Goal: Task Accomplishment & Management: Use online tool/utility

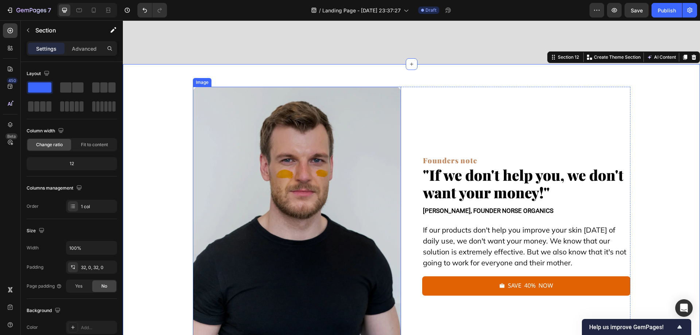
scroll to position [7689, 0]
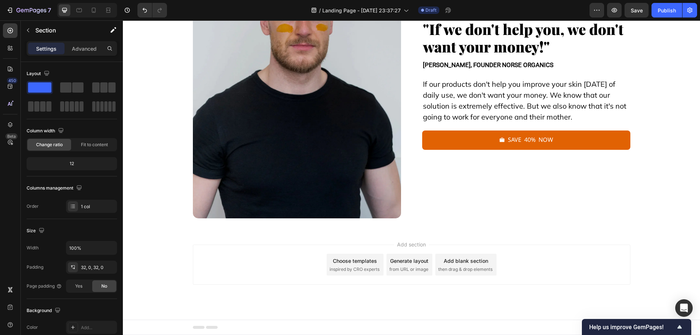
click at [458, 267] on span "then drag & drop elements" at bounding box center [466, 269] width 54 height 7
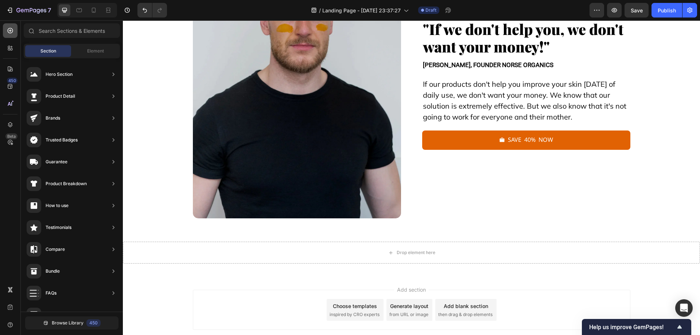
click at [5, 32] on div at bounding box center [10, 30] width 15 height 15
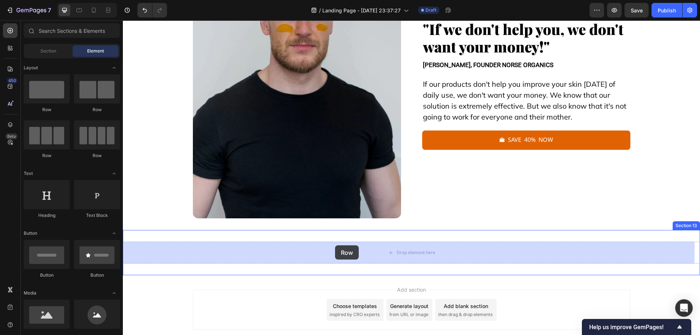
drag, startPoint x: 178, startPoint y: 112, endPoint x: 324, endPoint y: 242, distance: 195.4
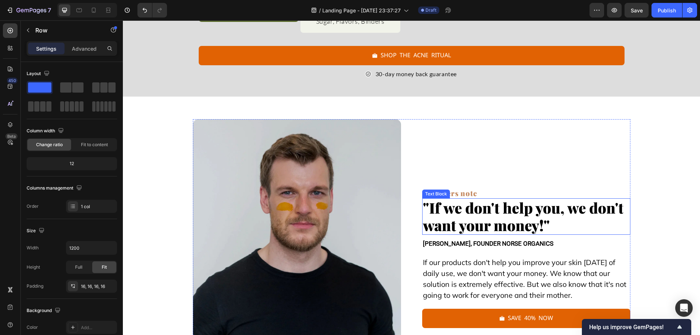
scroll to position [7506, 0]
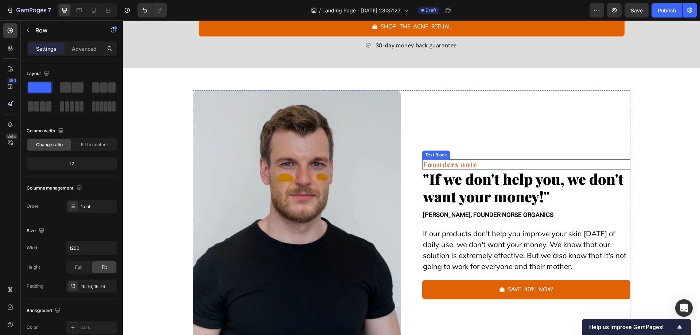
click at [476, 169] on p "Founders note" at bounding box center [526, 164] width 207 height 9
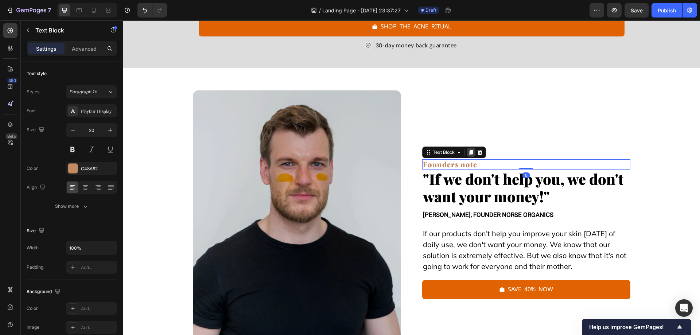
click at [468, 155] on icon at bounding box center [471, 153] width 6 height 6
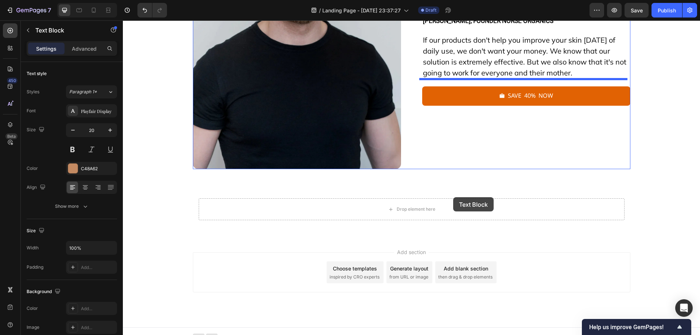
scroll to position [7746, 0]
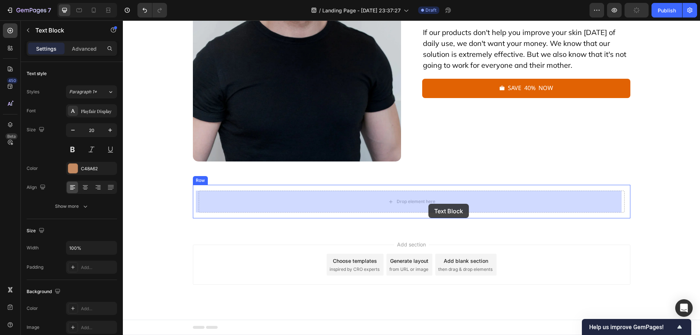
drag, startPoint x: 440, startPoint y: 154, endPoint x: 429, endPoint y: 204, distance: 51.5
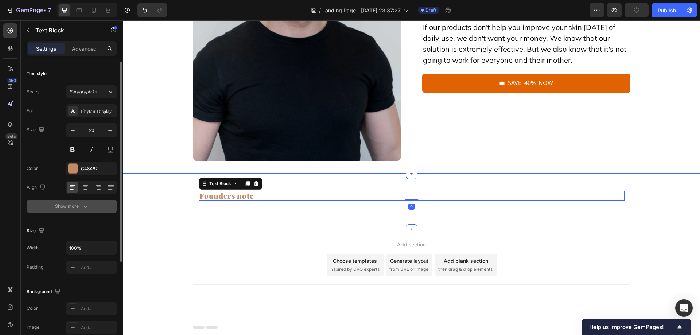
scroll to position [7734, 0]
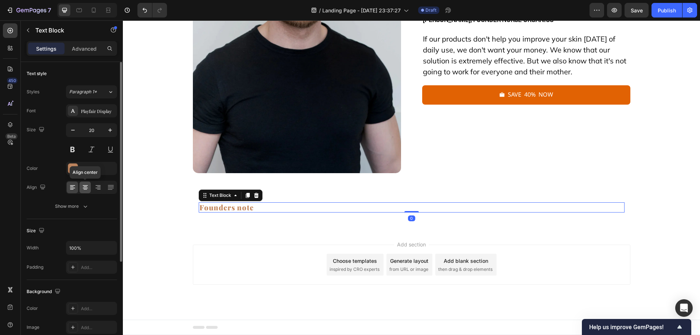
click at [85, 186] on icon at bounding box center [85, 187] width 7 height 7
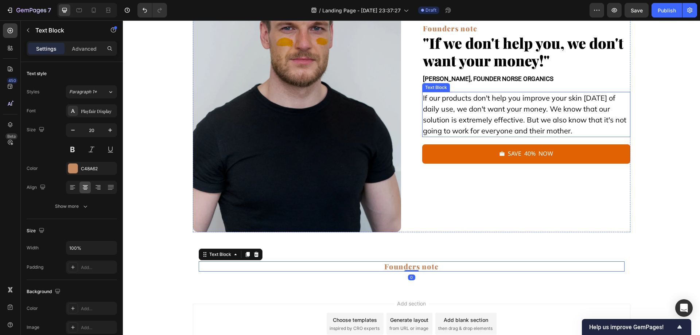
scroll to position [7625, 0]
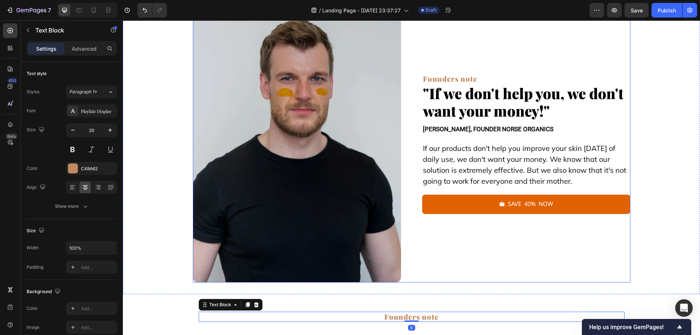
click at [501, 114] on p ""If we don't help you, we don't want your money!"" at bounding box center [526, 102] width 207 height 35
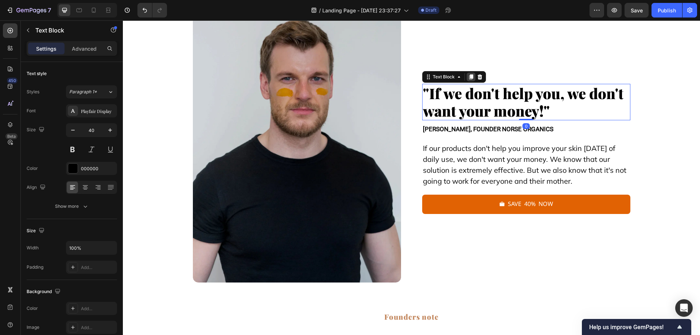
click at [468, 77] on icon at bounding box center [471, 77] width 6 height 6
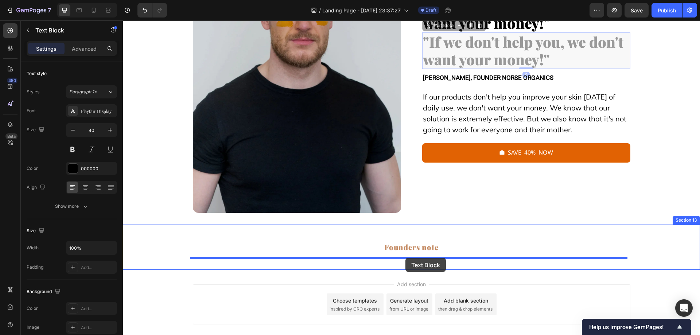
scroll to position [7712, 0]
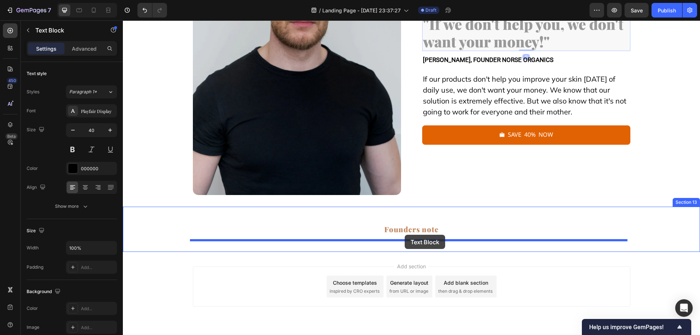
drag, startPoint x: 439, startPoint y: 97, endPoint x: 405, endPoint y: 235, distance: 141.7
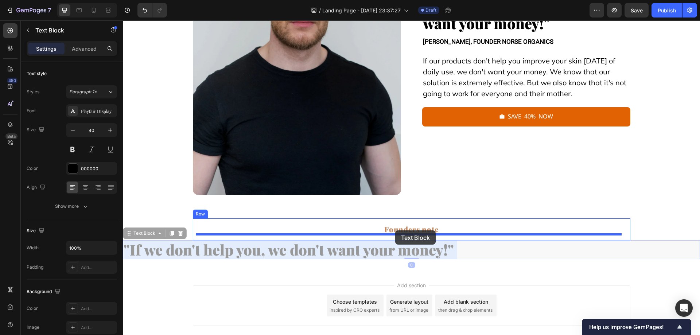
drag, startPoint x: 316, startPoint y: 251, endPoint x: 395, endPoint y: 231, distance: 81.8
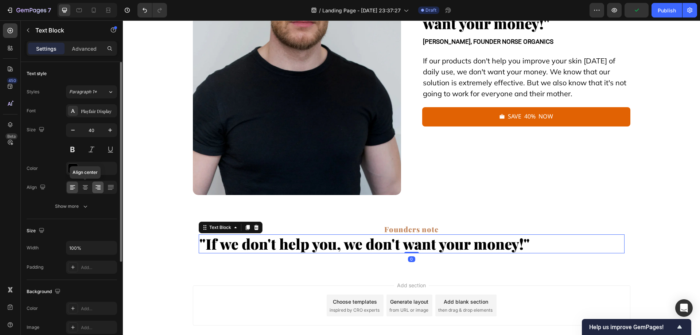
click at [88, 186] on icon at bounding box center [85, 187] width 7 height 7
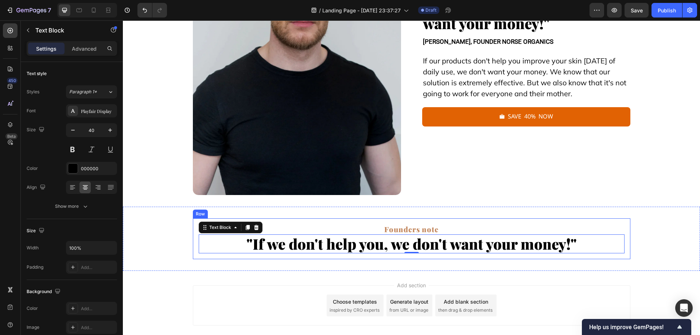
click at [433, 248] on p ""If we don't help you, we don't want your money!"" at bounding box center [412, 244] width 425 height 18
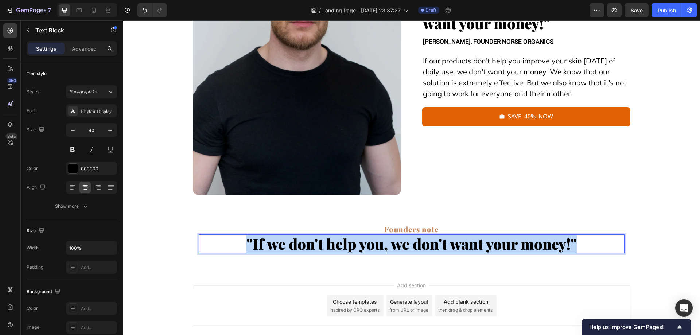
click at [433, 248] on p ""If we don't help you, we don't want your money!"" at bounding box center [412, 244] width 425 height 18
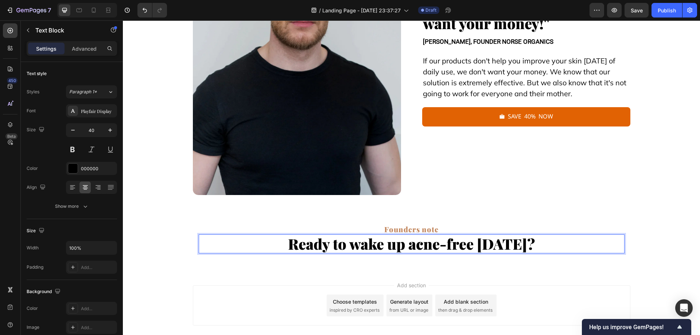
click at [433, 232] on p "Founders note" at bounding box center [412, 229] width 425 height 9
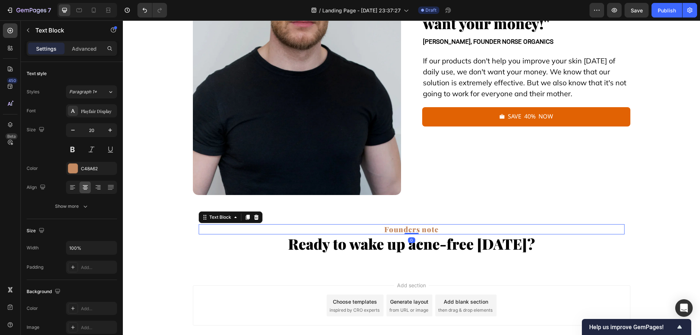
click at [254, 219] on icon at bounding box center [257, 218] width 6 height 6
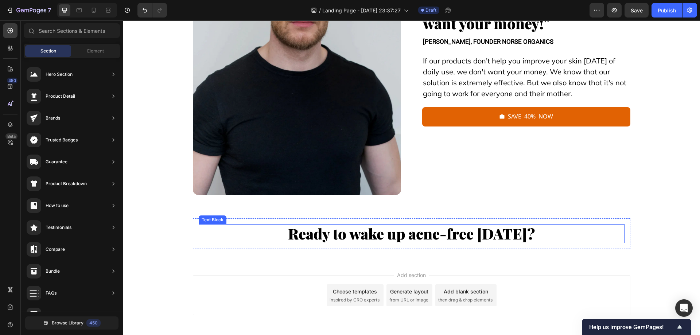
click at [410, 242] on p "Ready to wake up acne-free [DATE]?" at bounding box center [412, 234] width 425 height 18
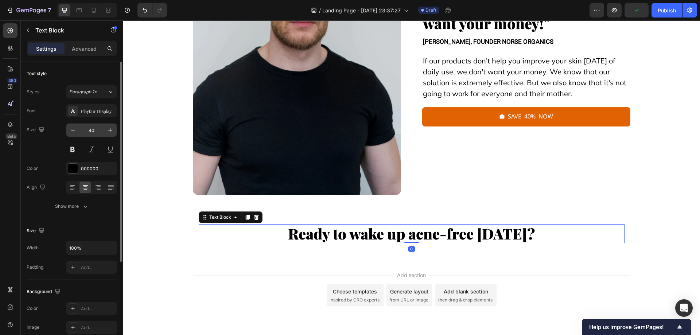
click at [96, 129] on input "40" at bounding box center [92, 130] width 24 height 13
click at [70, 132] on icon "button" at bounding box center [72, 130] width 7 height 7
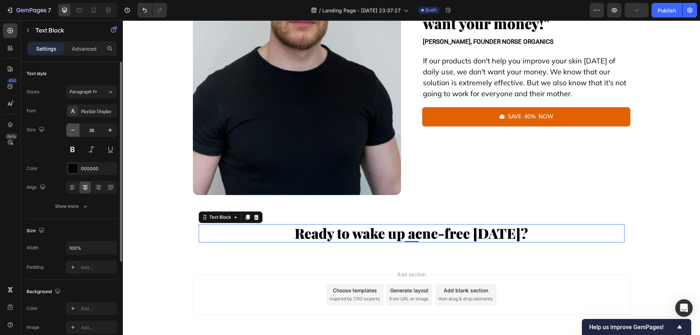
click at [70, 132] on icon "button" at bounding box center [72, 130] width 7 height 7
type input "35"
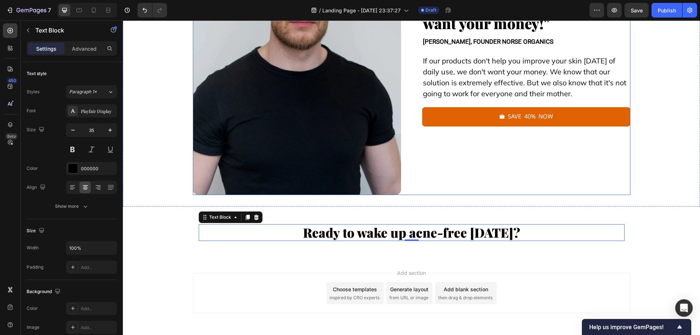
click at [477, 88] on p "If our products don't help you improve your skin [DATE] of daily use, we don't …" at bounding box center [526, 77] width 207 height 44
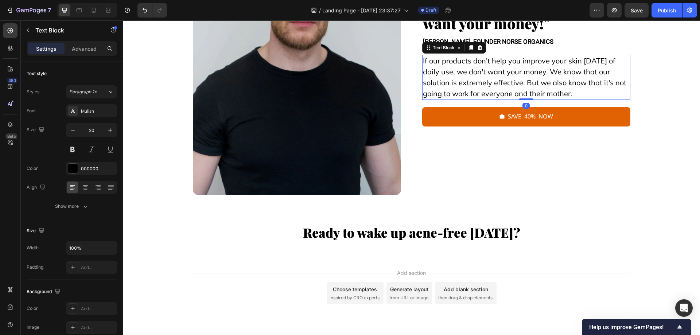
click at [468, 48] on icon at bounding box center [471, 48] width 6 height 6
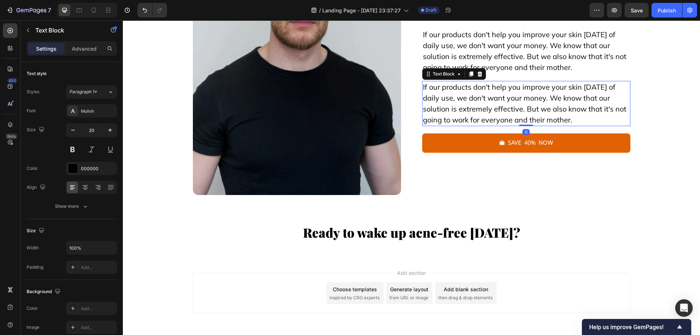
click at [453, 109] on p "If our products don't help you improve your skin [DATE] of daily use, we don't …" at bounding box center [526, 104] width 207 height 44
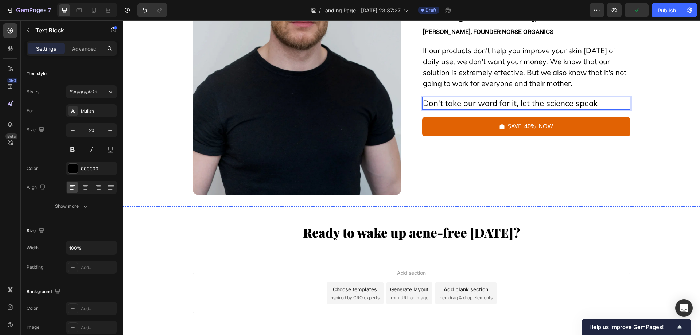
click at [540, 157] on div "Founders note Text Block "If we don't help you, we don't want your money!" Text…" at bounding box center [526, 57] width 208 height 278
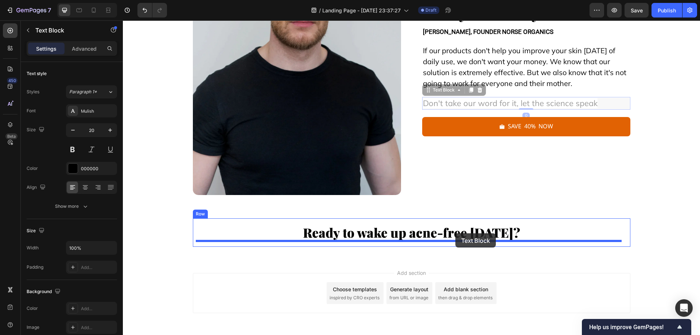
drag, startPoint x: 532, startPoint y: 104, endPoint x: 456, endPoint y: 233, distance: 150.8
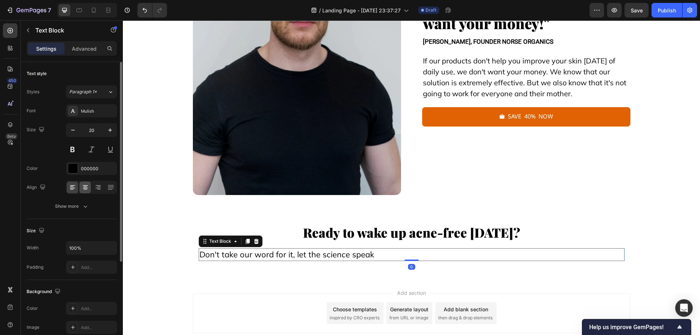
click at [87, 187] on icon at bounding box center [86, 187] width 4 height 1
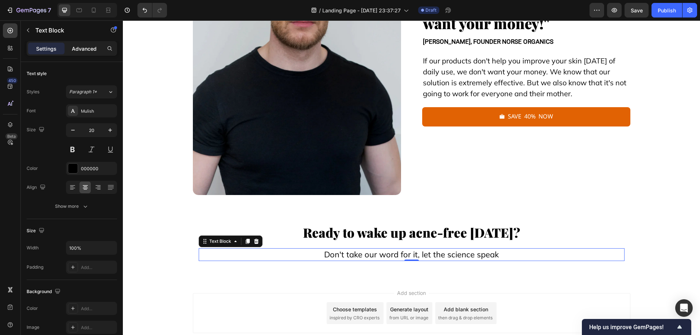
click at [90, 47] on p "Advanced" at bounding box center [84, 49] width 25 height 8
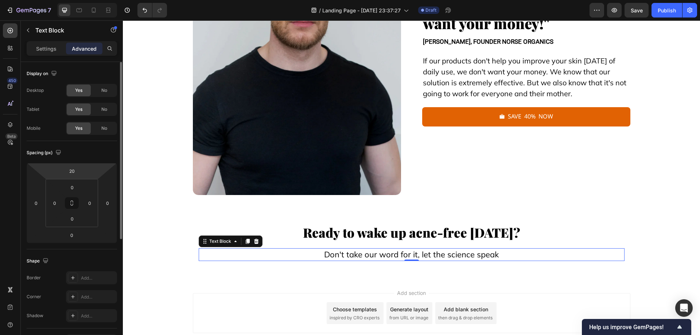
click at [77, 0] on html "7 Version history / Landing Page - [DATE] 23:37:27 Draft Preview Save Publish 4…" at bounding box center [350, 0] width 700 height 0
click at [76, 168] on input "18" at bounding box center [72, 171] width 15 height 11
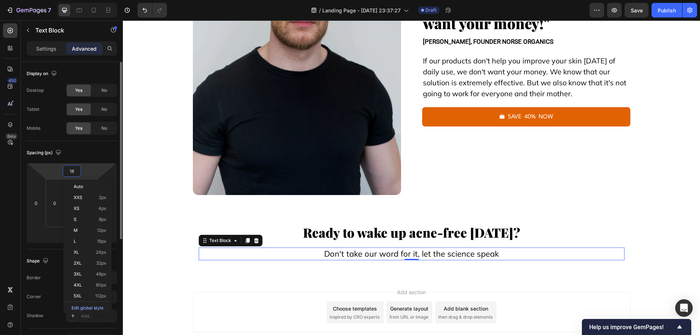
type input "1"
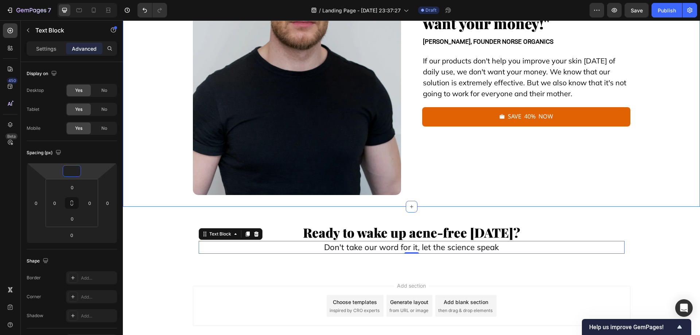
click at [287, 206] on div "Image Founders note Text Block "If we don't help you, we don't want your money!…" at bounding box center [412, 51] width 578 height 312
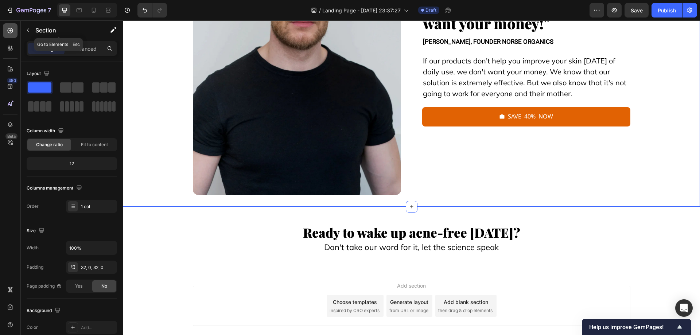
drag, startPoint x: 20, startPoint y: 32, endPoint x: 16, endPoint y: 33, distance: 4.1
click at [19, 32] on div "450 Beta" at bounding box center [10, 177] width 21 height 315
click at [13, 33] on icon at bounding box center [10, 30] width 7 height 7
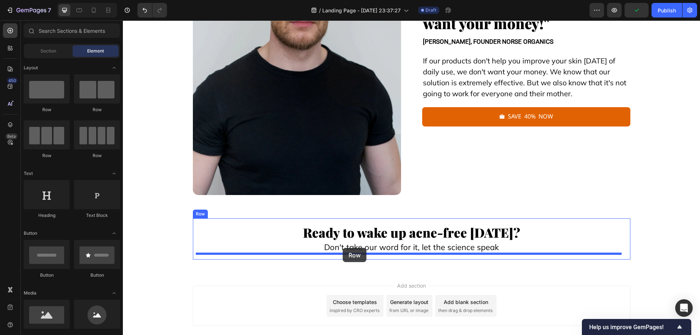
drag, startPoint x: 226, startPoint y: 118, endPoint x: 343, endPoint y: 248, distance: 175.2
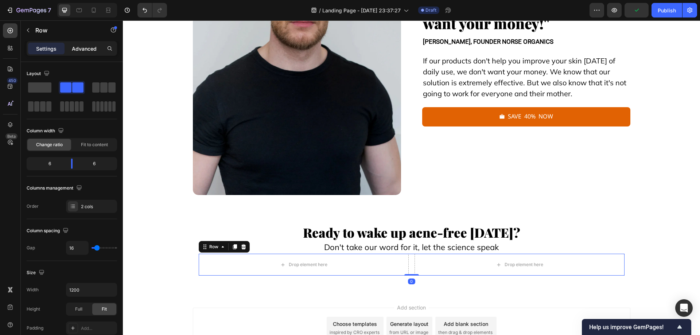
click at [75, 48] on p "Advanced" at bounding box center [84, 49] width 25 height 8
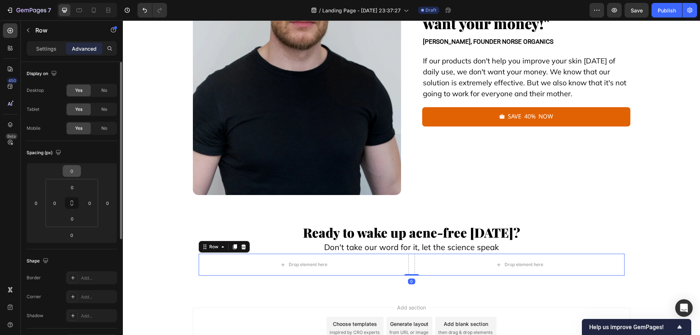
click at [67, 170] on input "0" at bounding box center [72, 171] width 15 height 11
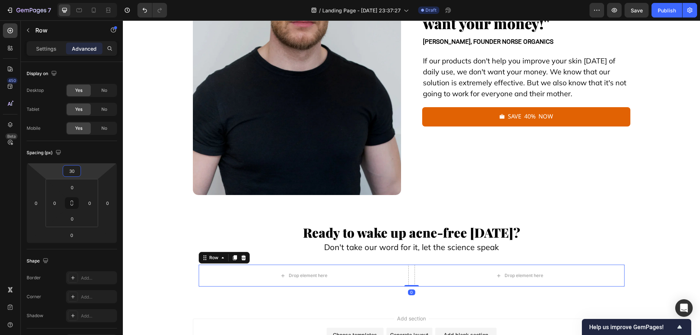
type input "30"
click at [323, 144] on img at bounding box center [297, 57] width 208 height 278
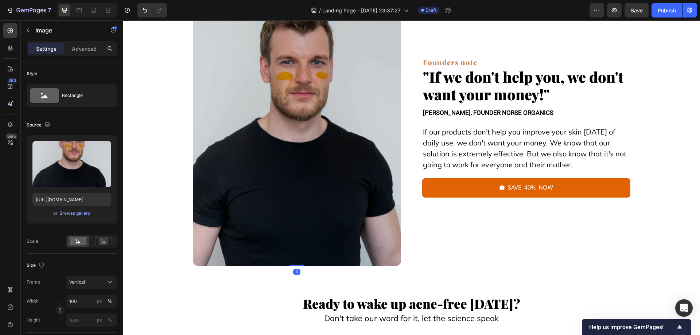
scroll to position [7639, 0]
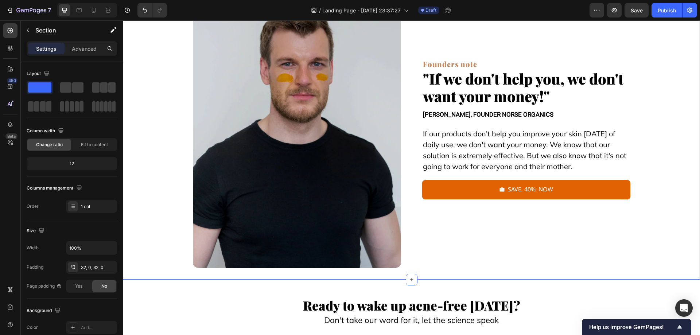
click at [231, 51] on div "Image 0 Founders note Text Block "If we don't help you, we don't want your mone…" at bounding box center [412, 124] width 578 height 312
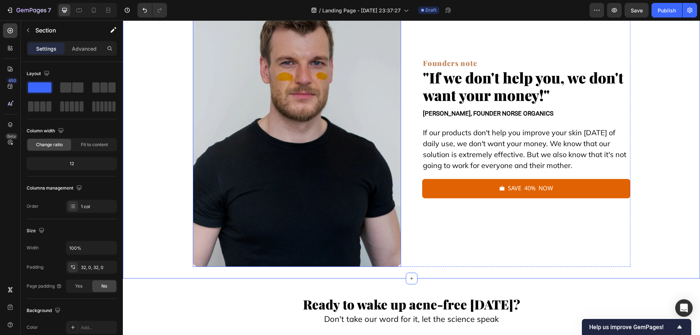
click at [258, 123] on img at bounding box center [297, 128] width 208 height 278
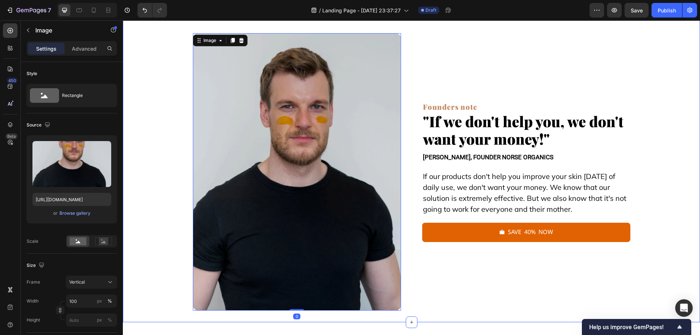
scroll to position [7531, 0]
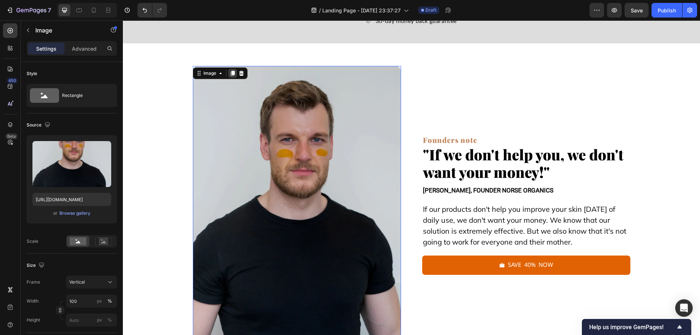
click at [230, 76] on icon at bounding box center [233, 73] width 6 height 6
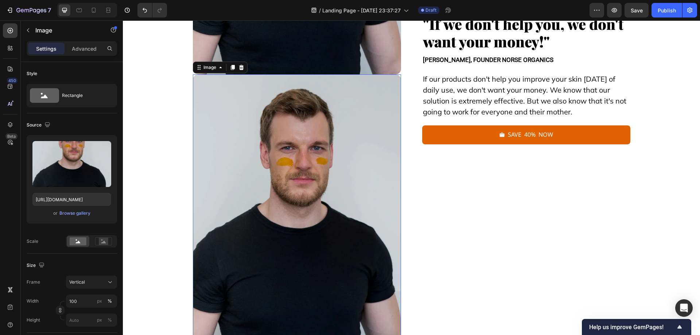
scroll to position [7861, 0]
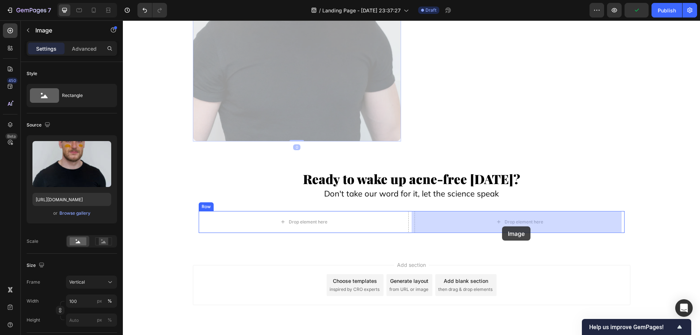
drag, startPoint x: 252, startPoint y: 126, endPoint x: 502, endPoint y: 227, distance: 270.0
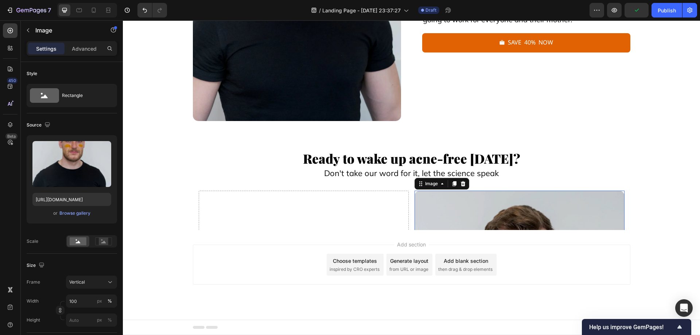
scroll to position [8044, 0]
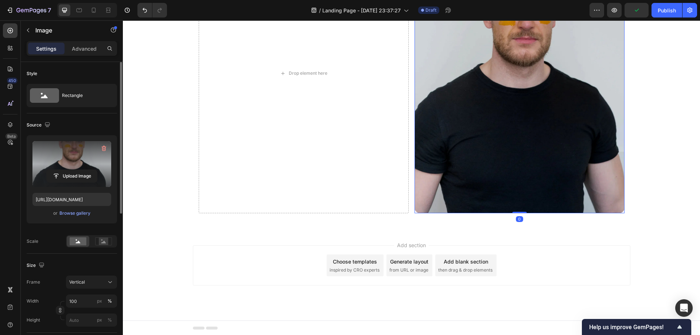
click at [90, 162] on label at bounding box center [71, 164] width 79 height 46
click at [90, 170] on input "file" at bounding box center [72, 176] width 50 height 12
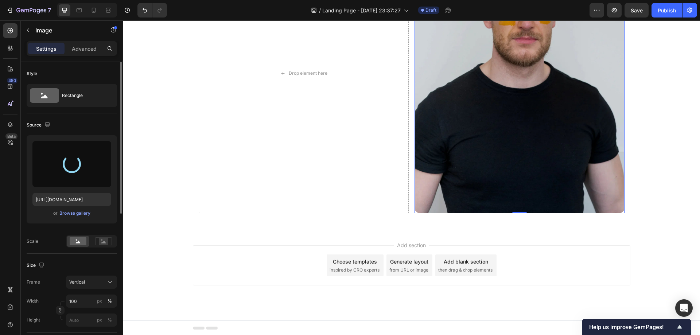
type input "[URL][DOMAIN_NAME]"
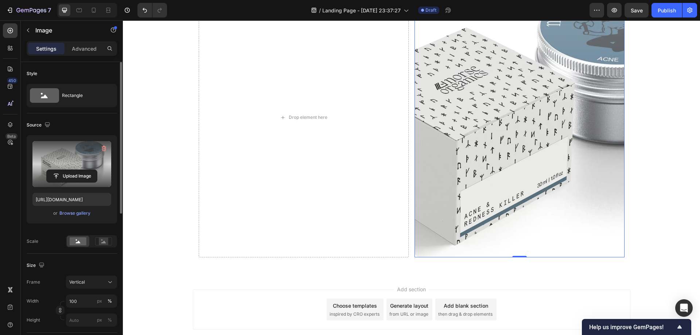
scroll to position [7971, 0]
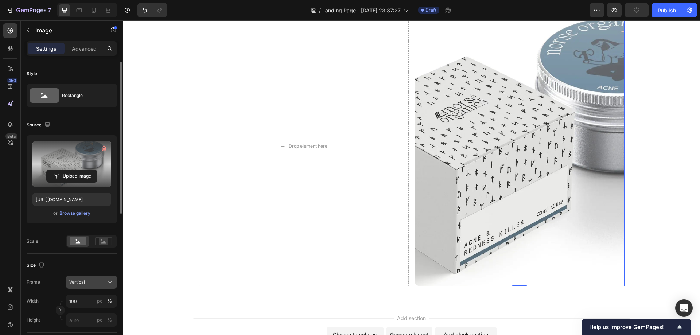
click at [88, 281] on div "Vertical" at bounding box center [87, 282] width 36 height 7
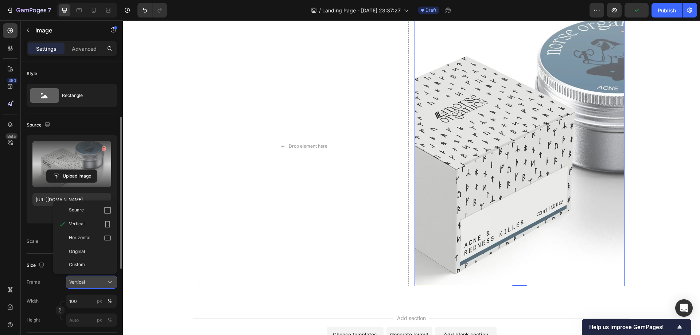
scroll to position [36, 0]
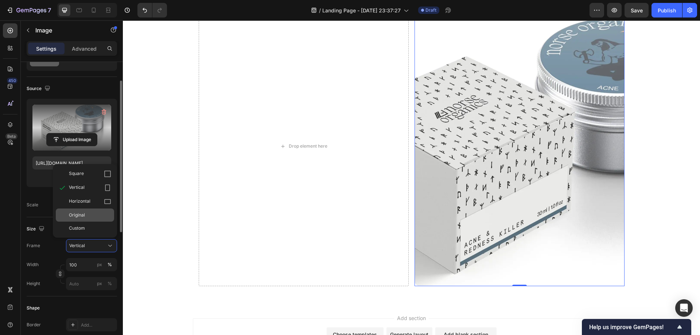
click at [82, 216] on span "Original" at bounding box center [77, 215] width 16 height 7
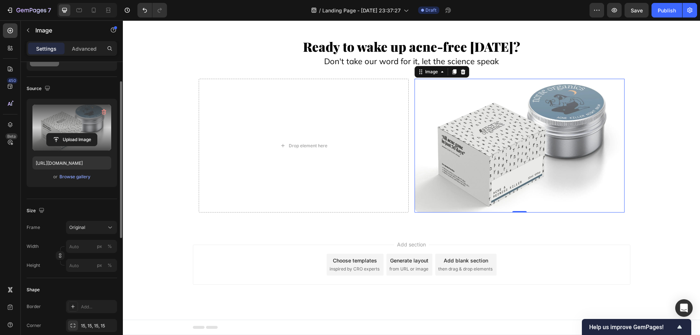
scroll to position [7898, 0]
click at [321, 220] on div "Ready to wake up acne-free [DATE]? Text Block Don't take our word for it, let t…" at bounding box center [412, 125] width 578 height 209
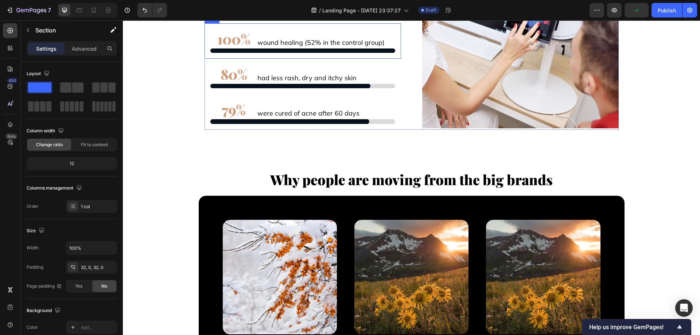
scroll to position [6316, 0]
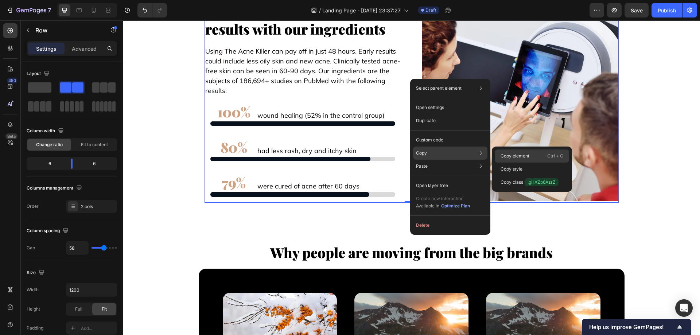
click at [513, 154] on p "Copy element" at bounding box center [515, 156] width 29 height 7
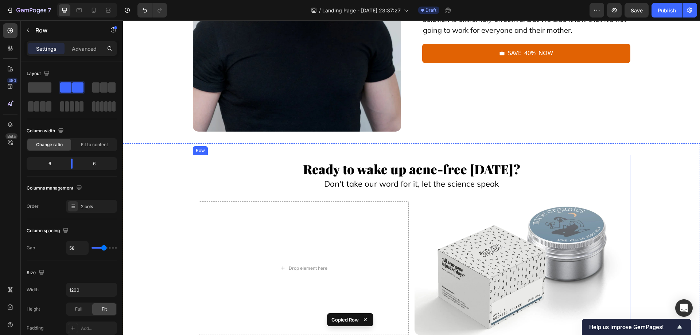
scroll to position [7898, 0]
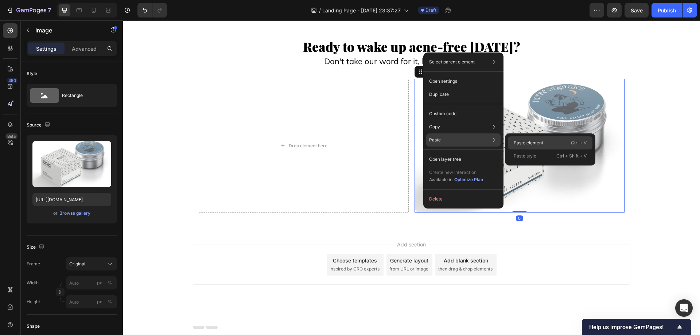
click at [526, 142] on p "Paste element" at bounding box center [529, 143] width 30 height 7
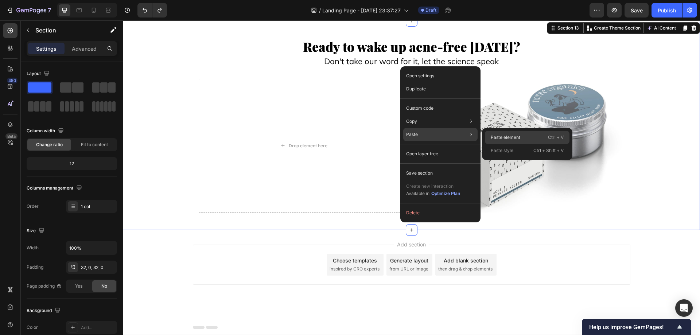
drag, startPoint x: 510, startPoint y: 134, endPoint x: 366, endPoint y: 118, distance: 145.0
click at [510, 134] on p "Paste element" at bounding box center [506, 137] width 30 height 7
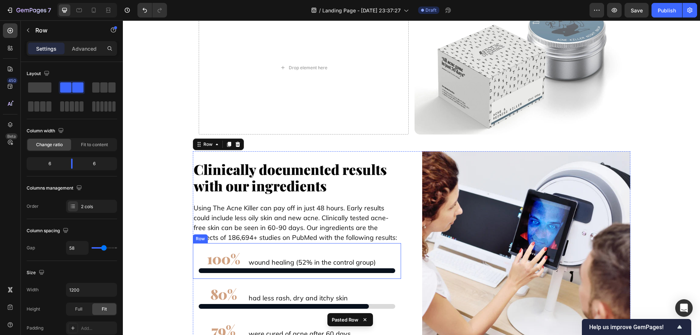
scroll to position [7972, 0]
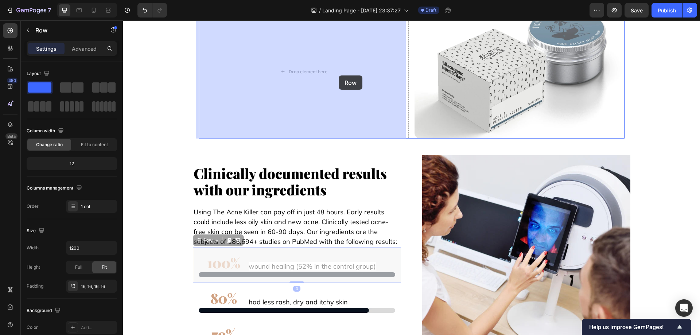
drag, startPoint x: 394, startPoint y: 278, endPoint x: 339, endPoint y: 76, distance: 209.5
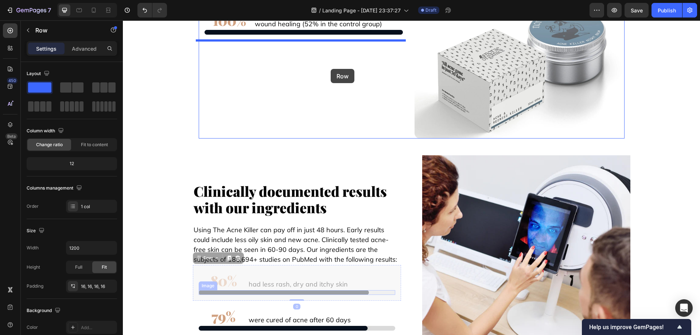
drag, startPoint x: 393, startPoint y: 297, endPoint x: 331, endPoint y: 69, distance: 236.2
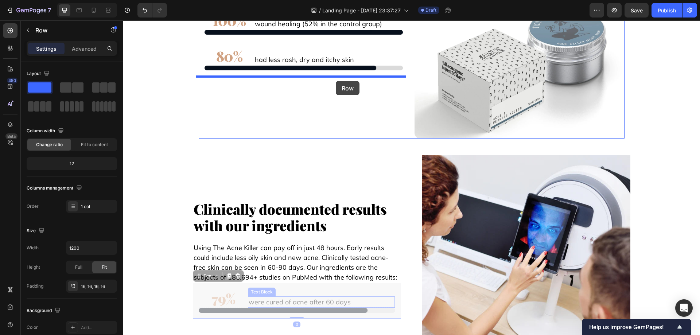
drag, startPoint x: 385, startPoint y: 317, endPoint x: 336, endPoint y: 81, distance: 241.1
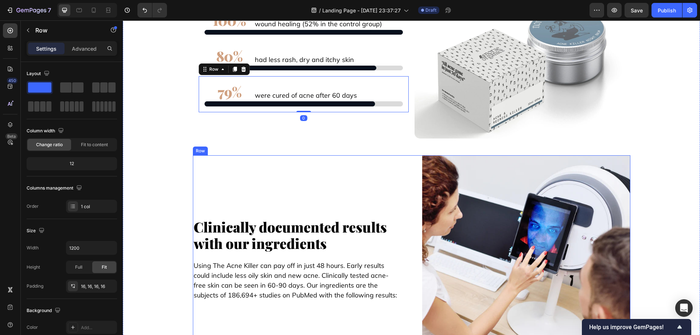
click at [414, 167] on div "Clinically documented results with our ingredients Text Block Using The Acne Ki…" at bounding box center [412, 259] width 438 height 208
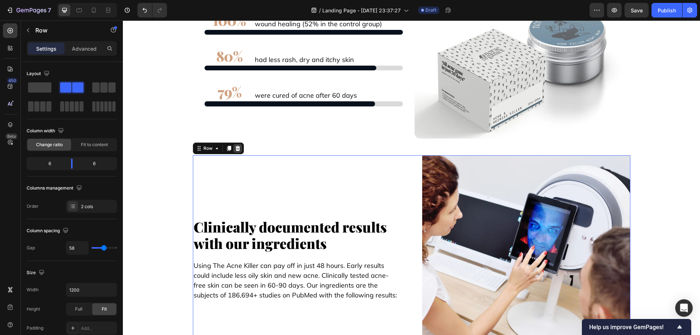
click at [237, 149] on icon at bounding box center [238, 149] width 6 height 6
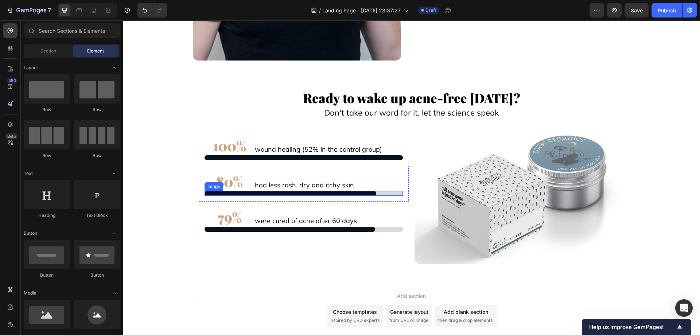
scroll to position [7789, 0]
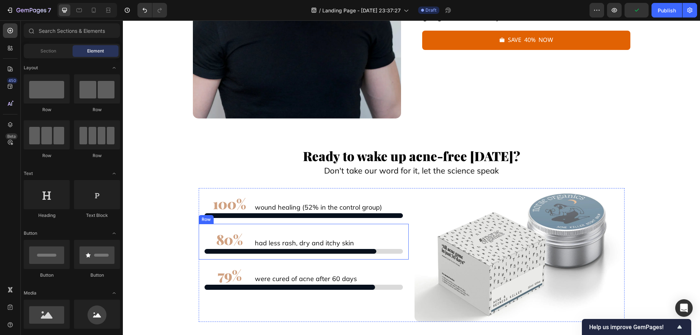
click at [408, 258] on div "100% Text Block wound healing (52% in the control group) Text Block Row Image R…" at bounding box center [412, 255] width 426 height 134
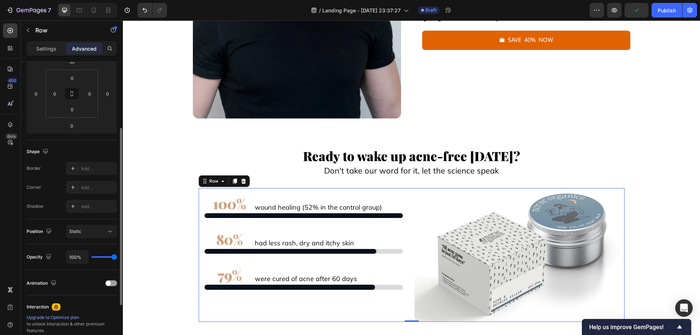
scroll to position [0, 0]
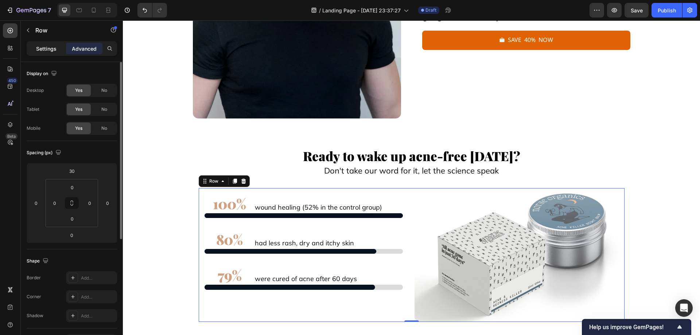
click at [37, 48] on p "Settings" at bounding box center [46, 49] width 20 height 8
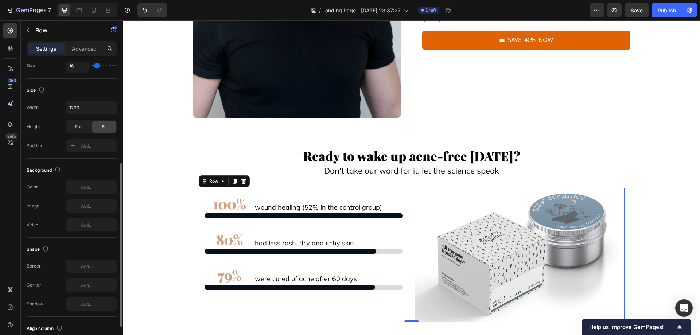
scroll to position [234, 0]
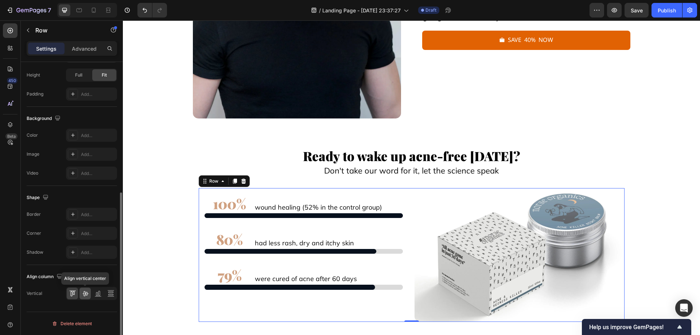
click at [86, 292] on icon at bounding box center [85, 294] width 6 height 5
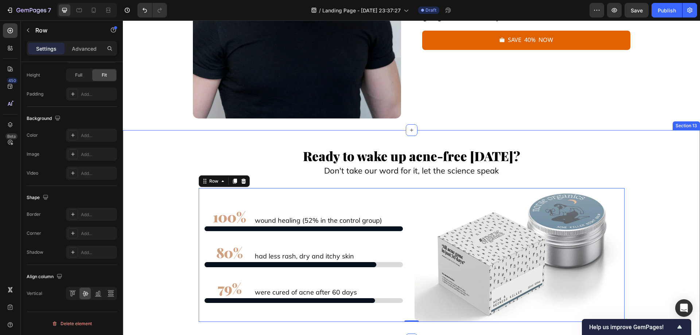
click at [159, 221] on div "Ready to wake up acne-free [DATE]? Text Block Don't take our word for it, let t…" at bounding box center [412, 235] width 578 height 186
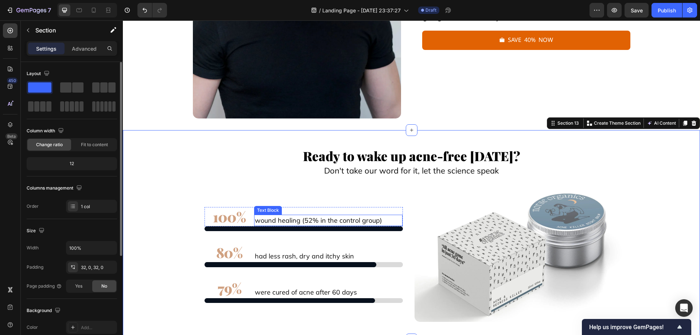
scroll to position [7898, 0]
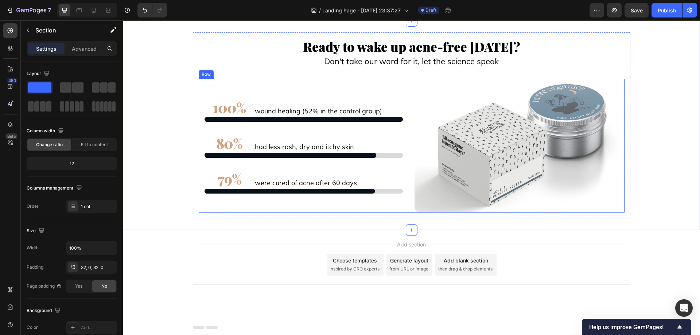
click at [407, 179] on div "100% Text Block wound healing (52% in the control group) Text Block Row Image R…" at bounding box center [412, 146] width 426 height 134
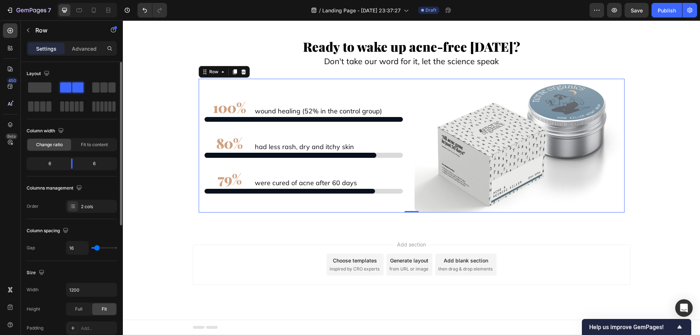
type input "24"
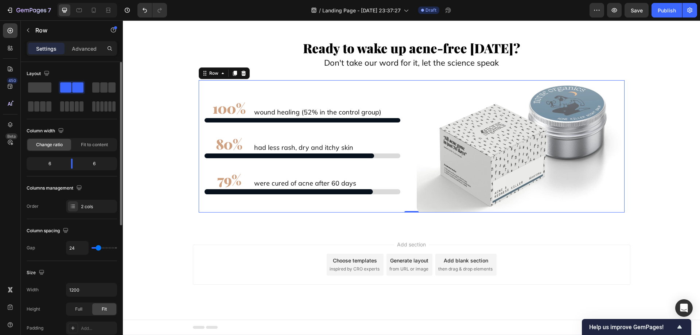
type input "29"
type input "38"
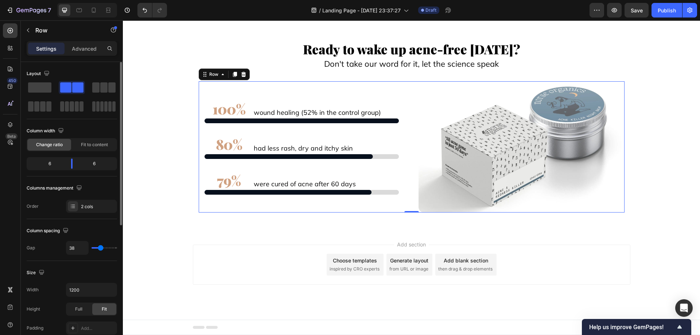
type input "40"
type input "42"
type input "44"
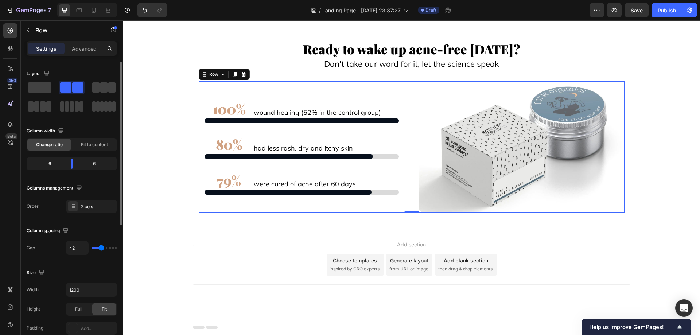
type input "44"
type input "47"
type input "49"
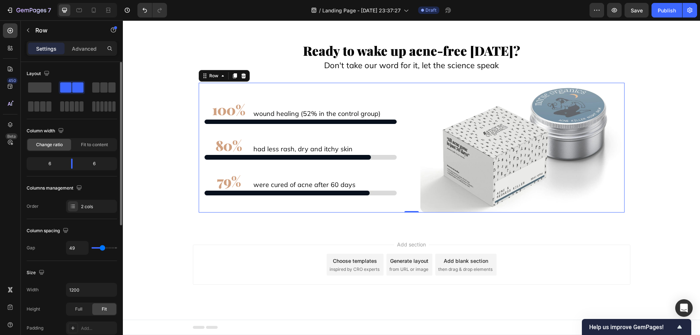
type input "56"
type input "58"
type input "60"
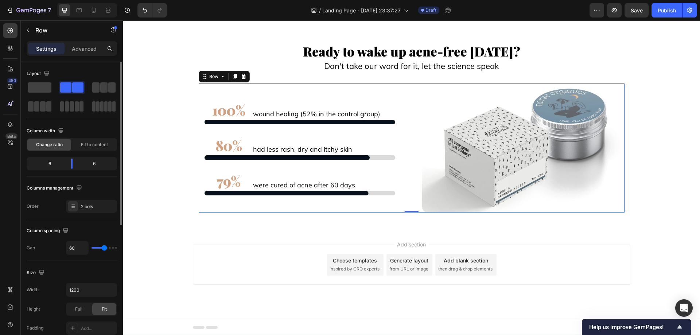
scroll to position [7893, 0]
drag, startPoint x: 97, startPoint y: 250, endPoint x: 104, endPoint y: 250, distance: 7.3
type input "60"
click at [104, 249] on input "range" at bounding box center [105, 247] width 26 height 1
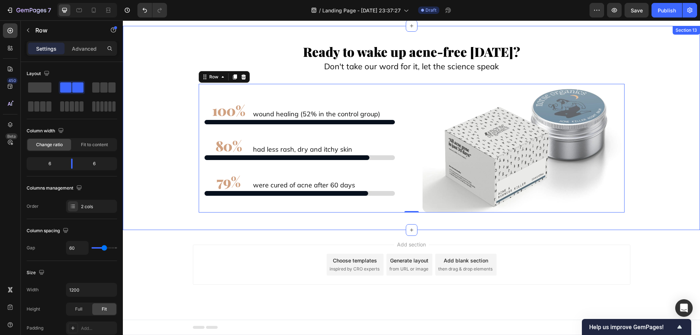
click at [135, 192] on div "Ready to wake up acne-free [DATE]? Text Block Don't take our word for it, let t…" at bounding box center [412, 128] width 578 height 181
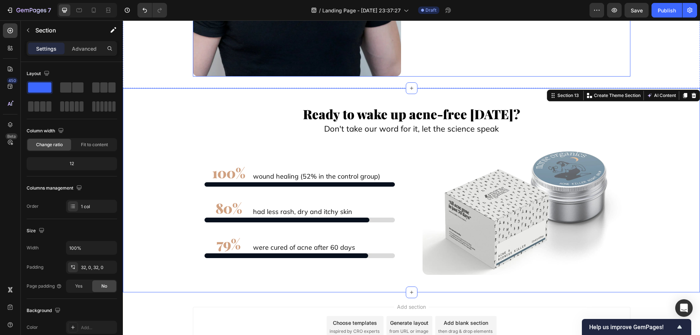
scroll to position [7820, 0]
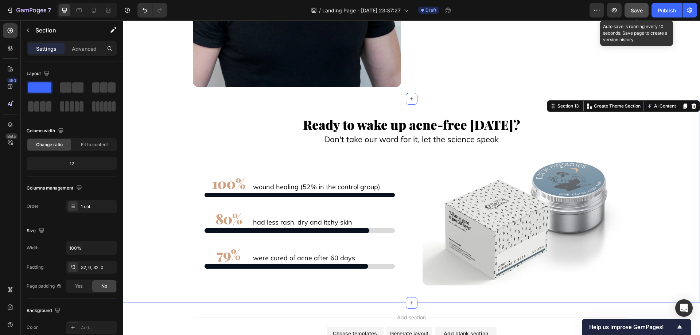
click at [630, 13] on button "Save" at bounding box center [637, 10] width 24 height 15
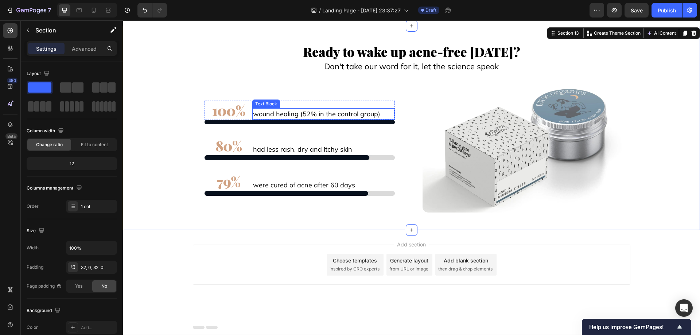
scroll to position [7784, 0]
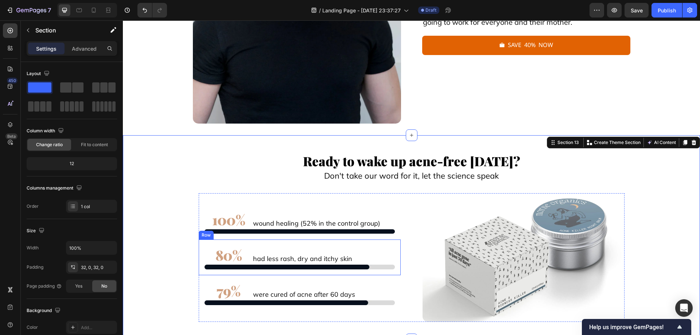
click at [397, 253] on div "80% Text Block had less rash, dry and itchy skin Text Block Row Image Row" at bounding box center [300, 258] width 202 height 36
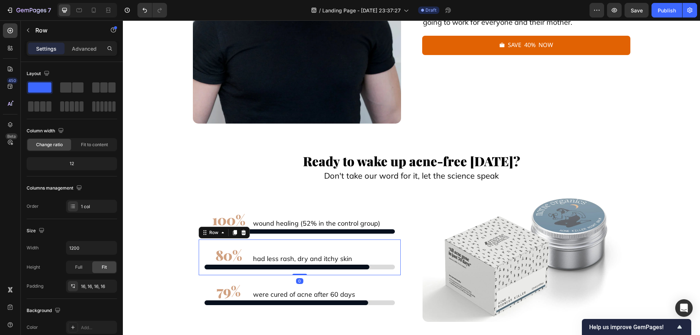
click at [79, 55] on div "Settings Advanced" at bounding box center [72, 48] width 90 height 15
click at [83, 41] on div "Settings Advanced" at bounding box center [72, 48] width 90 height 15
click at [84, 46] on p "Advanced" at bounding box center [84, 49] width 25 height 8
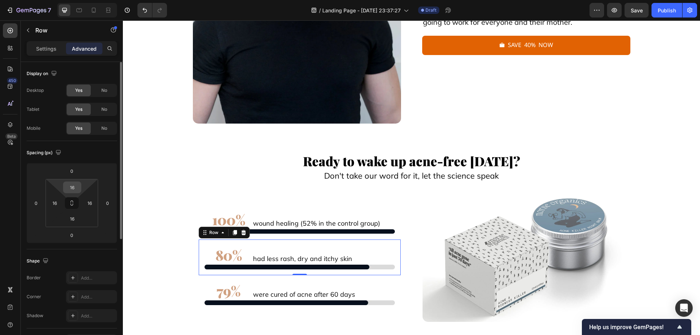
click at [77, 192] on input "16" at bounding box center [72, 187] width 15 height 11
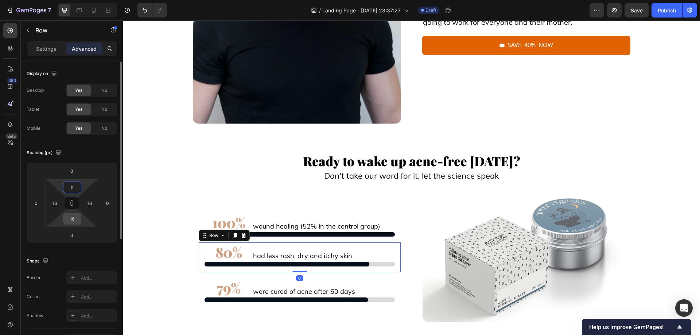
type input "0"
click at [70, 219] on input "16" at bounding box center [72, 218] width 15 height 11
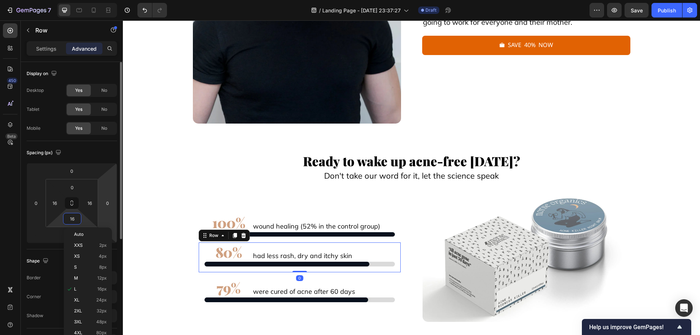
type input "0"
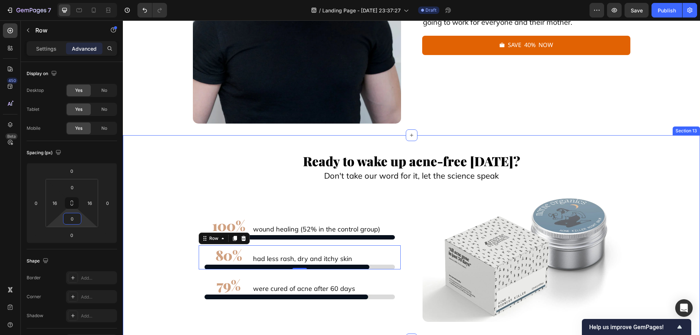
click at [153, 224] on div "Ready to wake up acne-free [DATE]? Text Block Don't take our word for it, let t…" at bounding box center [412, 237] width 578 height 181
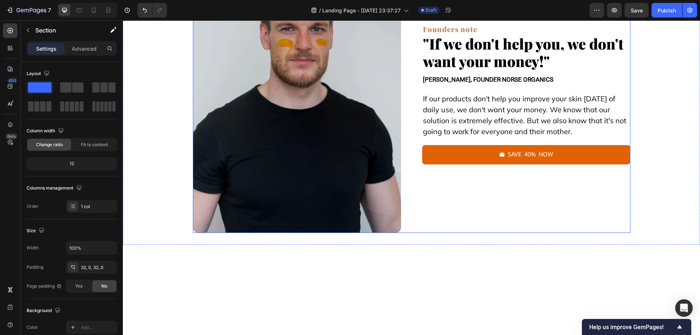
scroll to position [7601, 0]
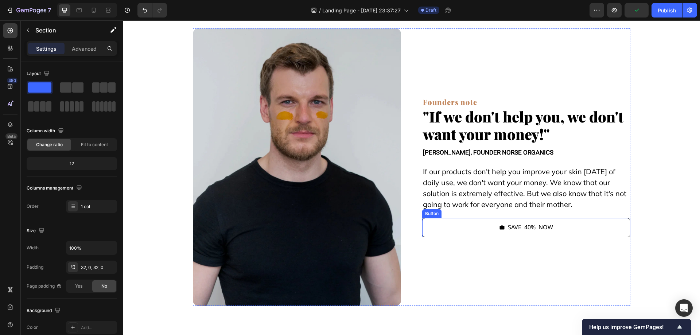
click at [471, 232] on button "save 40% now" at bounding box center [526, 227] width 208 height 19
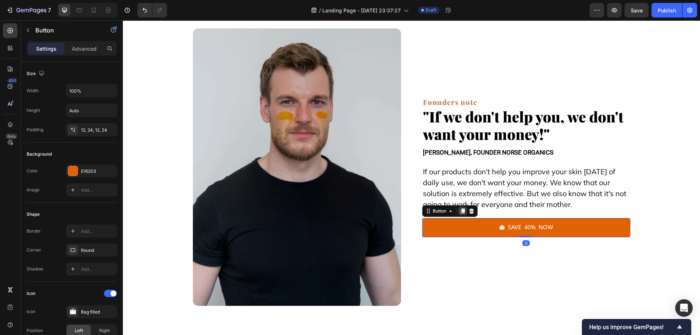
click at [462, 209] on icon at bounding box center [463, 211] width 4 height 5
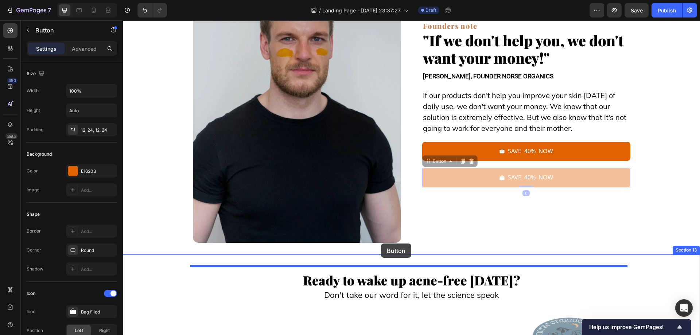
scroll to position [7784, 0]
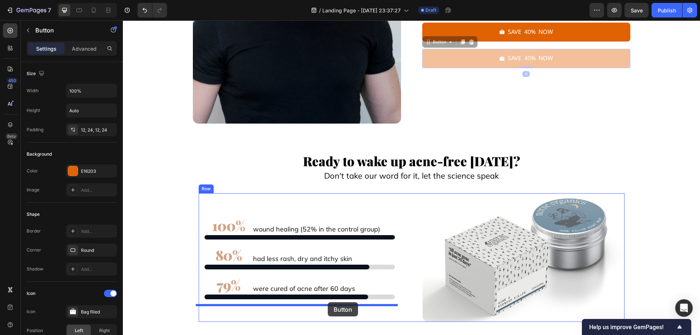
drag, startPoint x: 435, startPoint y: 221, endPoint x: 328, endPoint y: 302, distance: 134.6
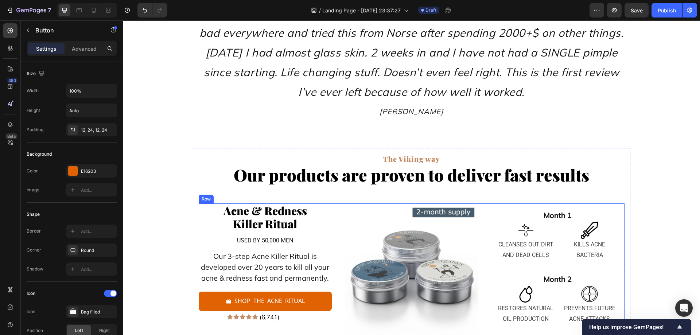
scroll to position [4131, 0]
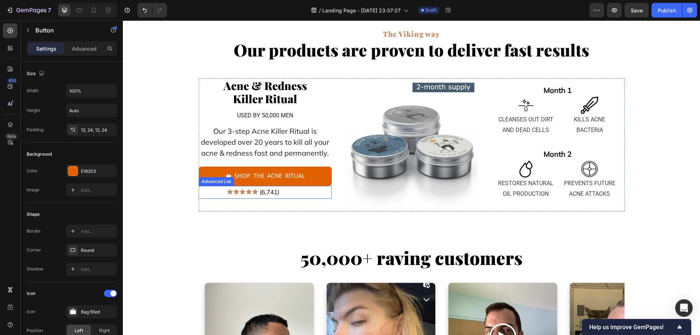
click at [308, 193] on div "Image (6,741) Text Block" at bounding box center [265, 192] width 133 height 13
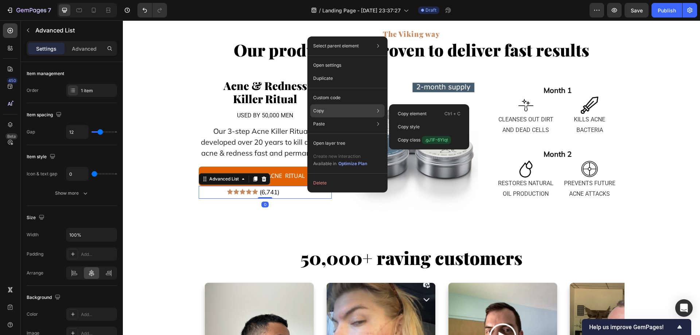
click at [415, 106] on div "Copy element Ctrl + C Copy style Copy class .gJ1F-6Ylqt" at bounding box center [429, 126] width 80 height 45
click at [417, 114] on p "Copy element" at bounding box center [412, 114] width 29 height 7
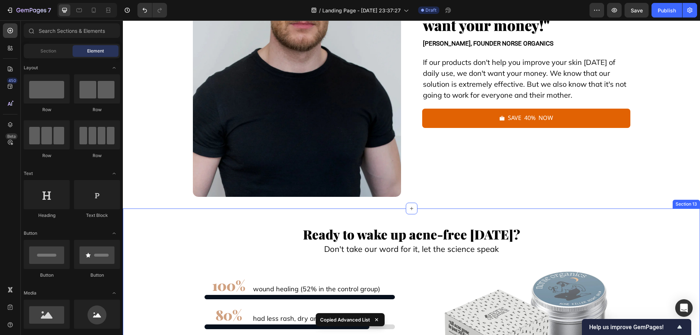
scroll to position [6461, 0]
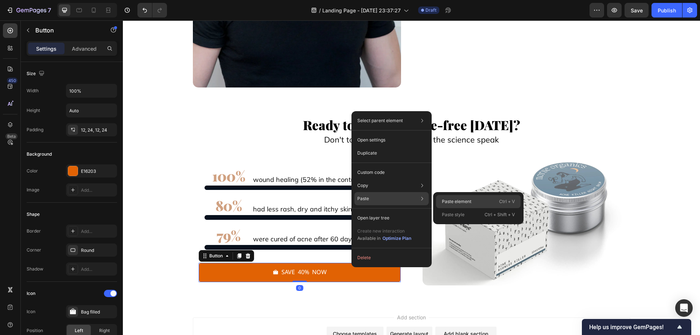
click at [449, 201] on p "Paste element" at bounding box center [457, 201] width 30 height 7
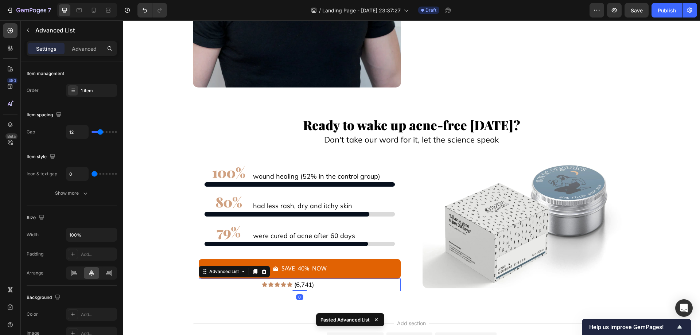
click at [391, 305] on div "Ready to wake up acne-free [DATE]? Text Block Don't take our word for it, let t…" at bounding box center [412, 204] width 578 height 210
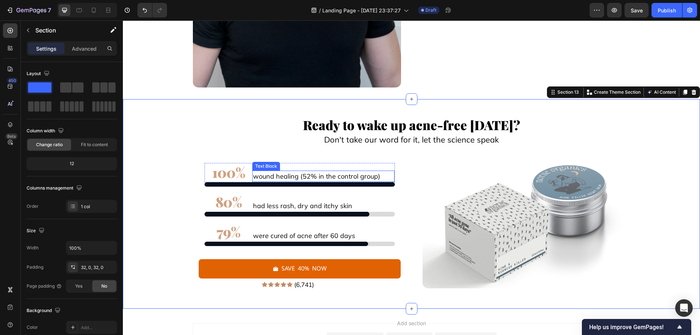
scroll to position [6540, 0]
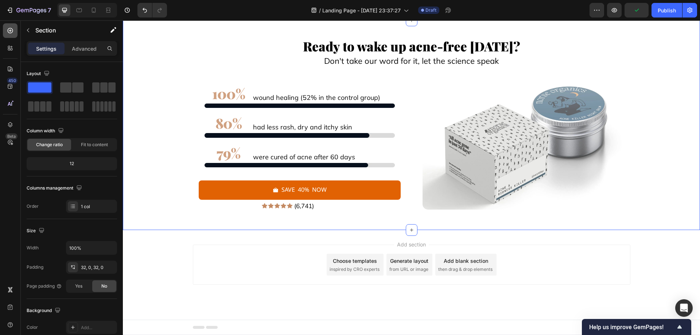
click at [11, 24] on div at bounding box center [10, 30] width 15 height 15
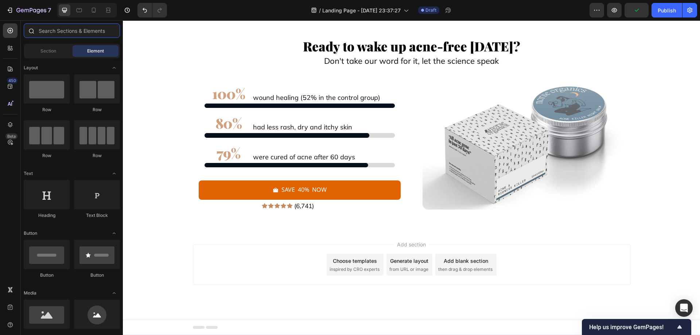
click at [81, 34] on input "text" at bounding box center [72, 30] width 96 height 15
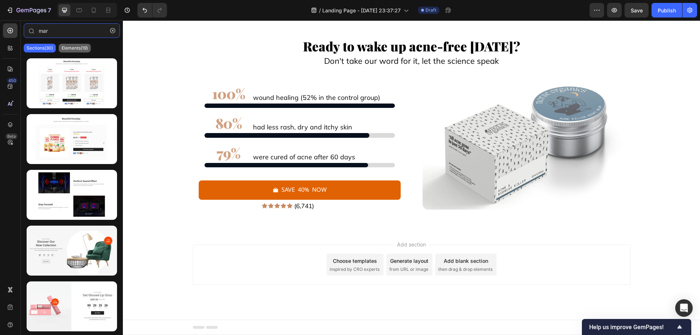
type input "mar"
click at [73, 46] on p "Elements(19)" at bounding box center [75, 48] width 26 height 6
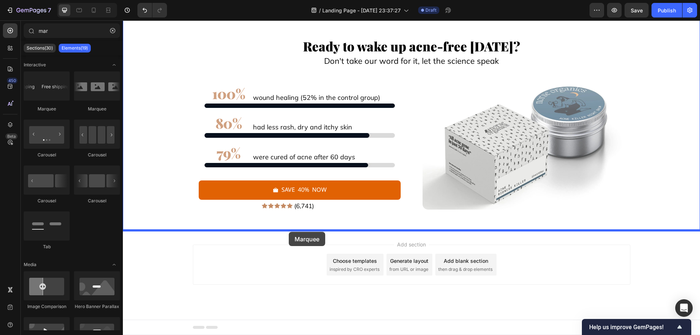
drag, startPoint x: 212, startPoint y: 110, endPoint x: 289, endPoint y: 232, distance: 144.4
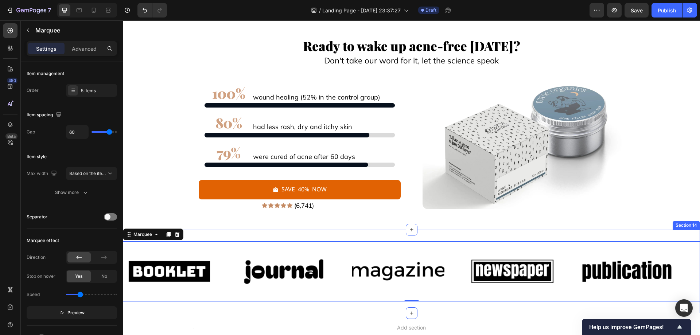
click at [316, 240] on div "Image Image Image Image Image Image Image Image Image Image Marquee 0 Section 14" at bounding box center [412, 272] width 578 height 84
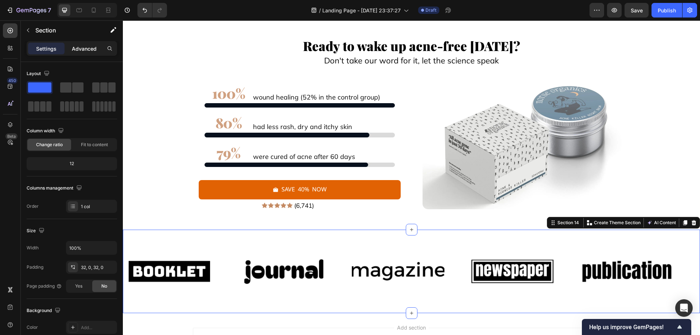
click at [88, 50] on p "Advanced" at bounding box center [84, 49] width 25 height 8
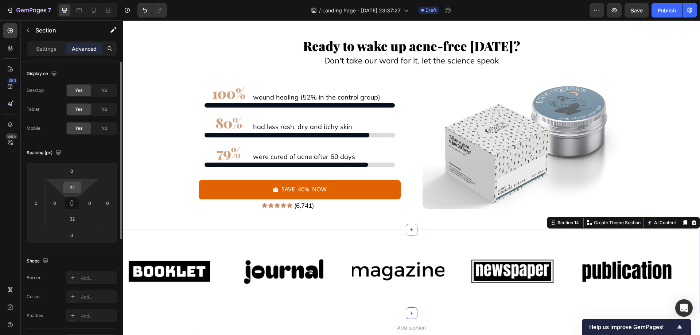
click at [74, 188] on input "32" at bounding box center [72, 187] width 15 height 11
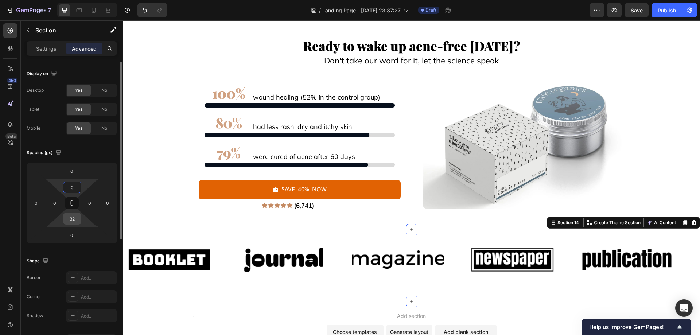
type input "0"
click at [76, 217] on input "32" at bounding box center [72, 218] width 15 height 11
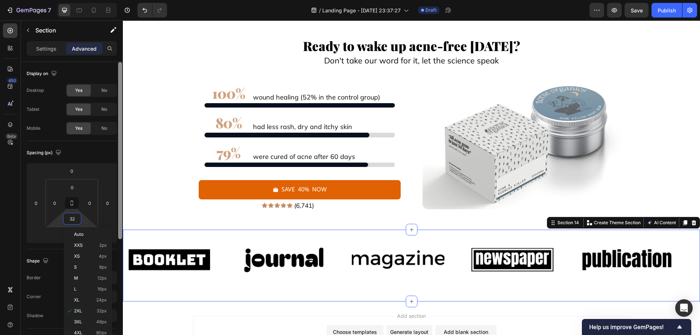
type input "0"
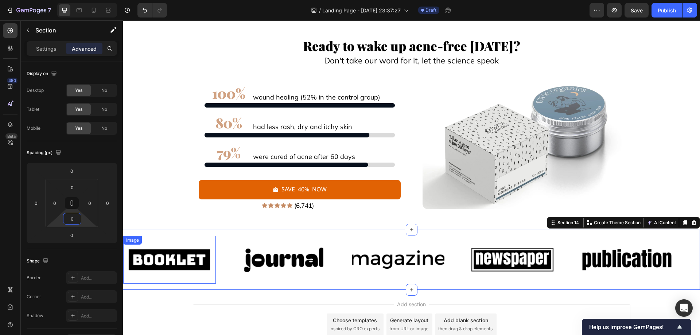
click at [196, 256] on img at bounding box center [169, 259] width 93 height 39
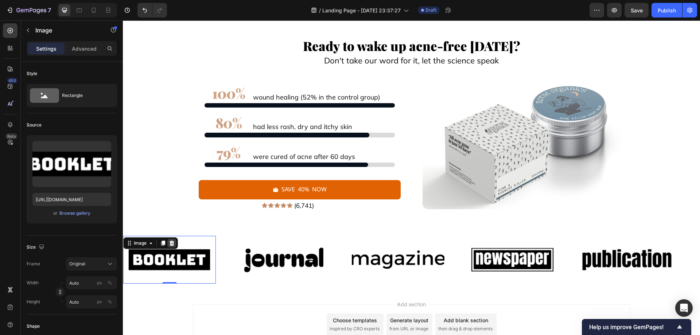
click at [171, 244] on icon at bounding box center [172, 243] width 5 height 5
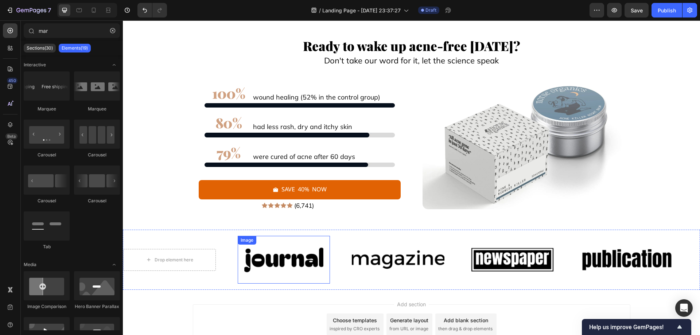
click at [277, 259] on img at bounding box center [284, 259] width 93 height 39
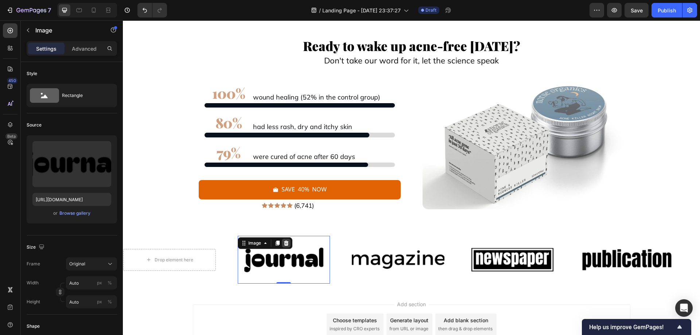
click at [290, 245] on div at bounding box center [286, 243] width 9 height 9
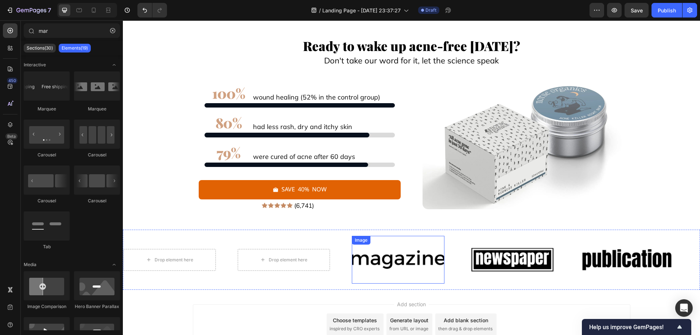
click at [362, 258] on img at bounding box center [398, 259] width 93 height 39
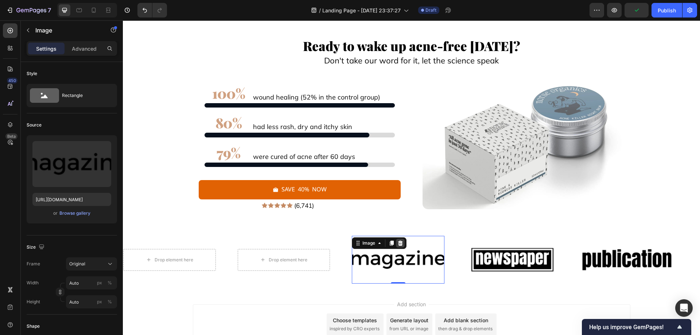
click at [401, 246] on div at bounding box center [400, 243] width 9 height 9
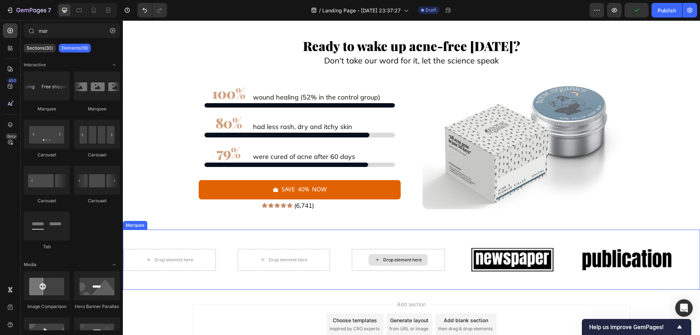
click at [494, 258] on img at bounding box center [513, 259] width 93 height 39
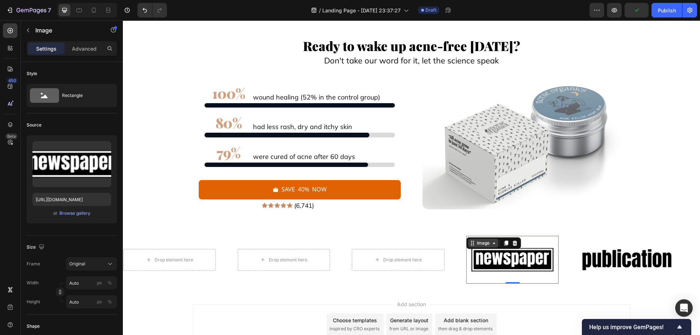
drag, startPoint x: 487, startPoint y: 239, endPoint x: 493, endPoint y: 244, distance: 8.5
click at [487, 239] on div "Image" at bounding box center [483, 243] width 30 height 9
click at [518, 244] on icon at bounding box center [515, 243] width 6 height 6
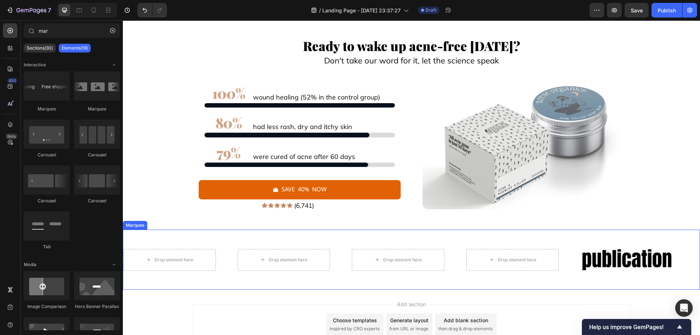
click at [581, 255] on div "Drop element here Drop element here Drop element here Drop element here Image" at bounding box center [409, 260] width 572 height 48
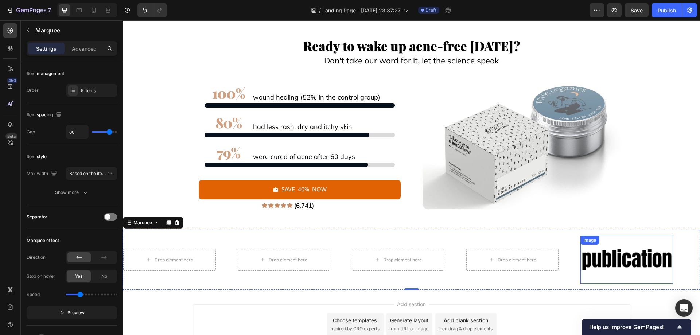
click at [602, 247] on div "Image" at bounding box center [627, 260] width 93 height 48
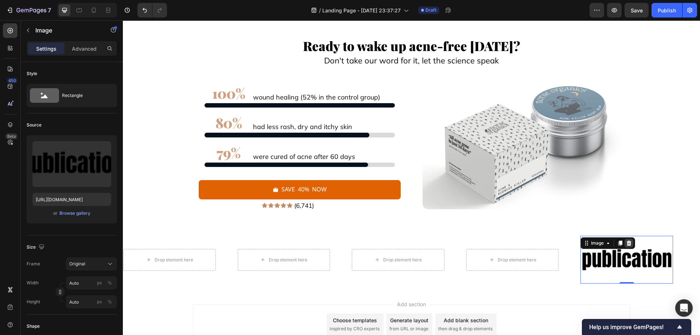
click at [631, 244] on icon at bounding box center [629, 243] width 5 height 5
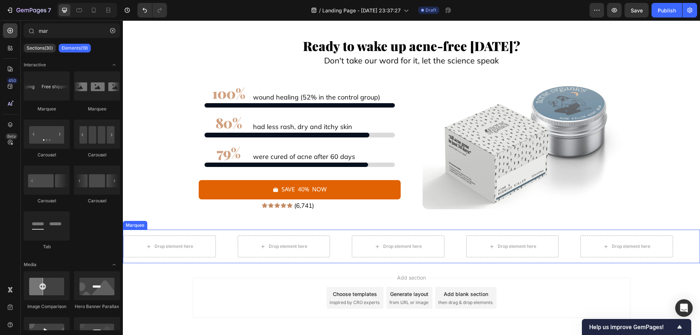
click at [229, 243] on div "Drop element here" at bounding box center [180, 247] width 115 height 22
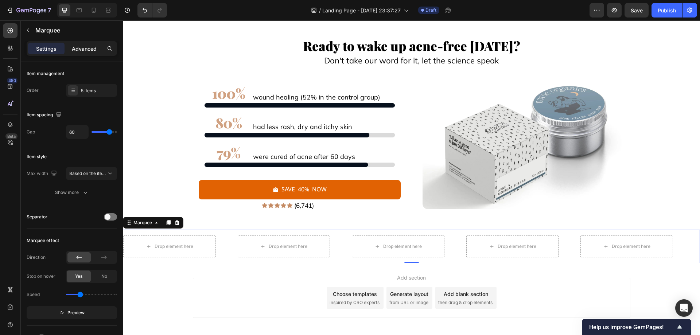
click at [87, 51] on p "Advanced" at bounding box center [84, 49] width 25 height 8
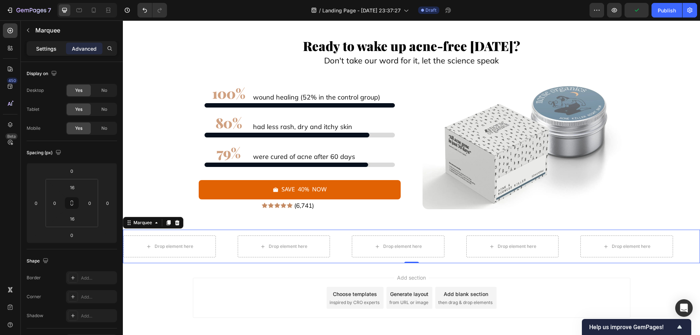
click at [51, 49] on p "Settings" at bounding box center [46, 49] width 20 height 8
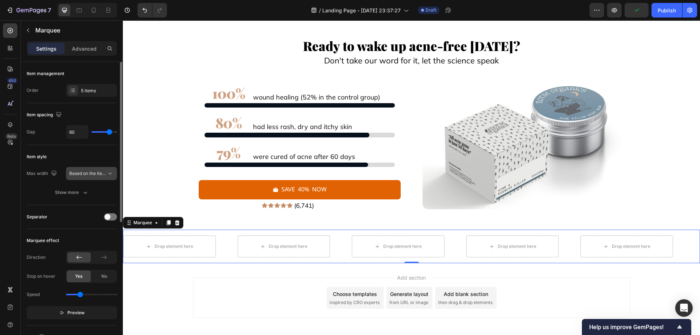
click at [94, 177] on span "Based on the item count" at bounding box center [87, 173] width 37 height 7
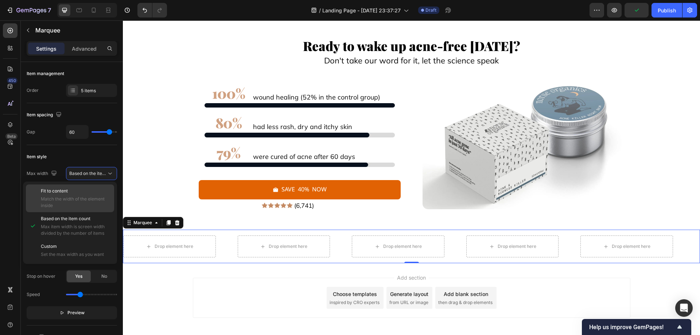
click at [102, 188] on p "Fit to content" at bounding box center [76, 191] width 70 height 7
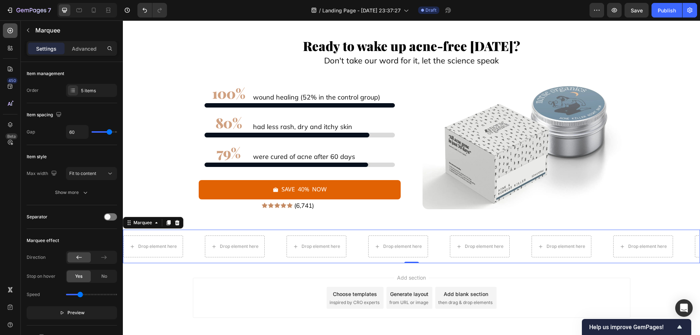
click at [14, 29] on div at bounding box center [10, 30] width 15 height 15
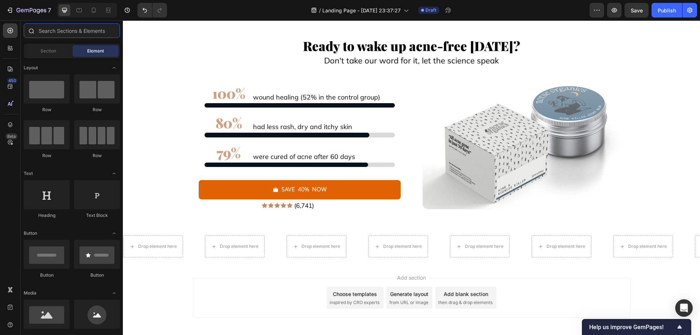
click at [65, 28] on input "text" at bounding box center [72, 30] width 96 height 15
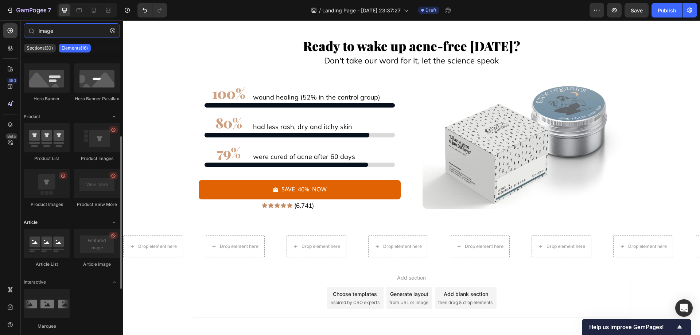
scroll to position [182, 0]
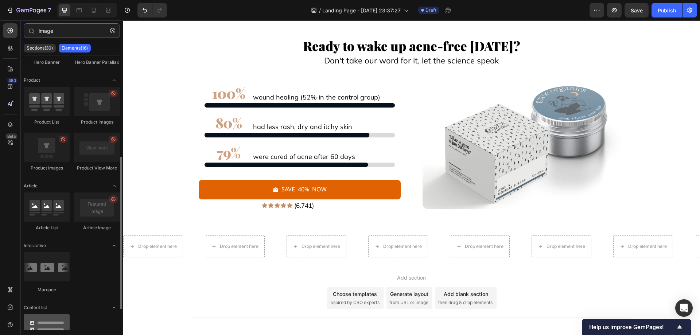
type input "image"
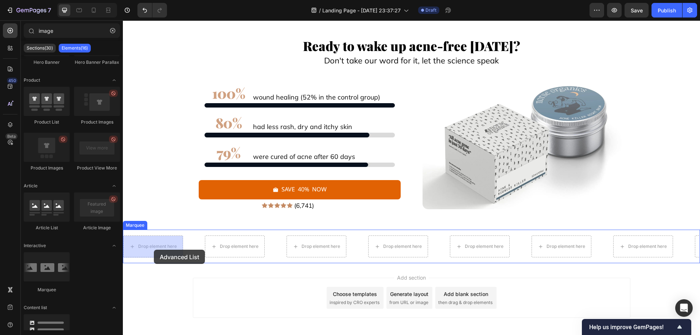
drag, startPoint x: 173, startPoint y: 343, endPoint x: 154, endPoint y: 250, distance: 95.0
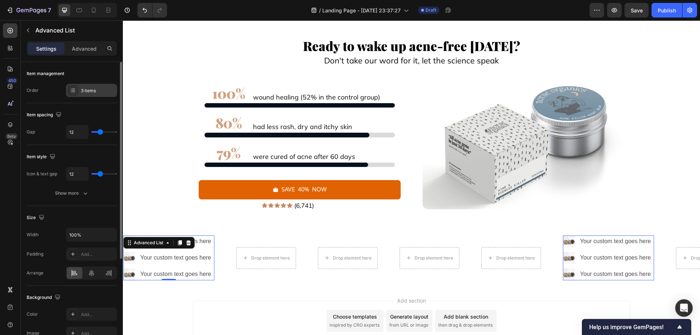
click at [99, 94] on div "3 items" at bounding box center [91, 90] width 51 height 13
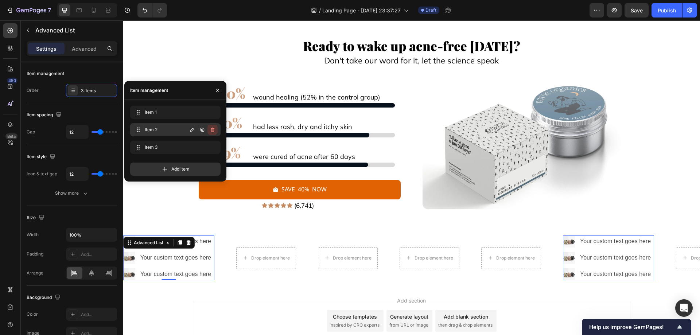
click at [213, 131] on icon "button" at bounding box center [213, 130] width 6 height 6
click at [213, 131] on div "Delete" at bounding box center [207, 130] width 13 height 7
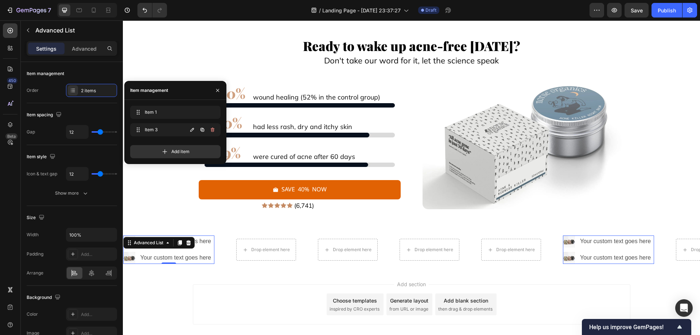
click at [213, 131] on icon "button" at bounding box center [213, 130] width 6 height 6
click at [213, 131] on div "Delete" at bounding box center [207, 130] width 13 height 7
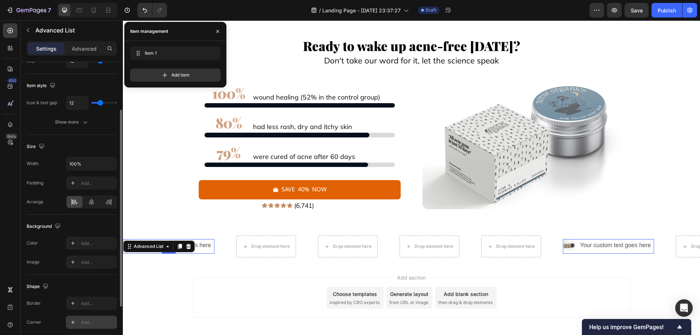
scroll to position [35, 0]
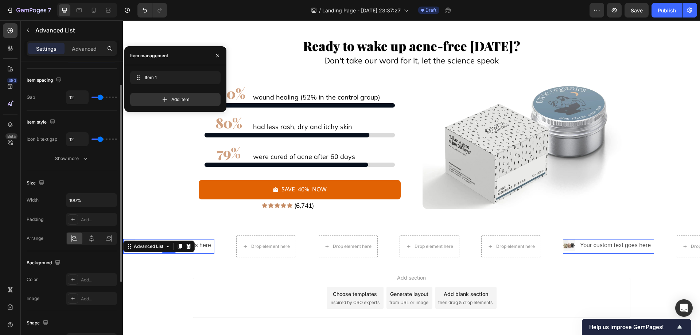
click at [208, 246] on div "Your custom text goes here" at bounding box center [177, 246] width 75 height 12
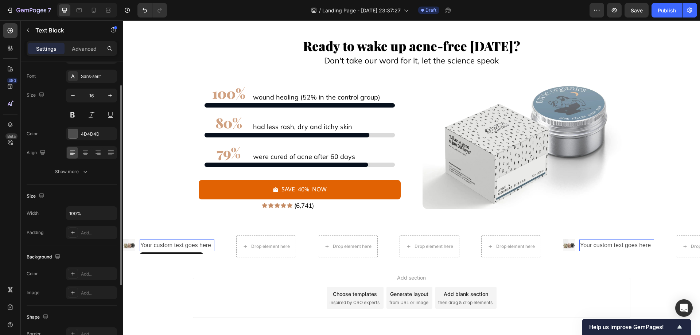
click at [92, 78] on div "Text style Styles Paragraph 1 Font Sans-serif Size 16 Color 4D4D4D Align Show m…" at bounding box center [72, 105] width 90 height 157
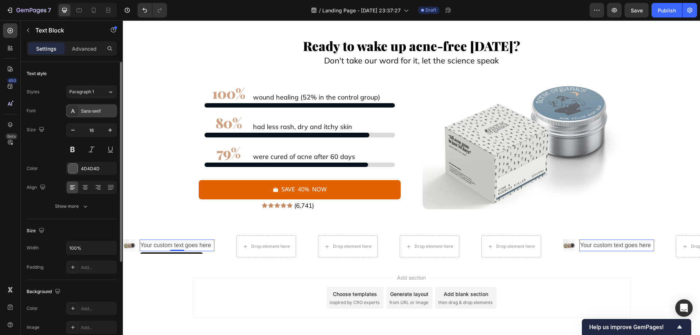
click at [98, 111] on div "Sans-serif" at bounding box center [98, 111] width 34 height 7
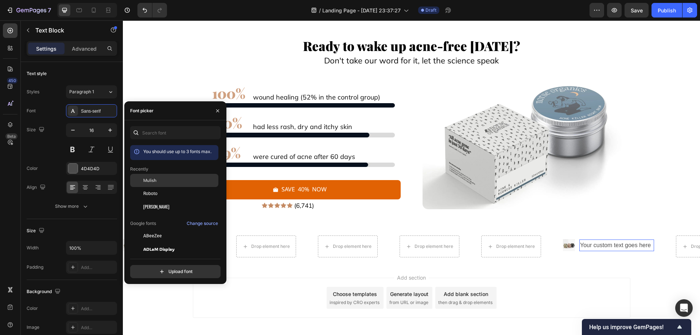
click at [165, 182] on div "Mulish" at bounding box center [180, 180] width 74 height 7
click at [96, 170] on div "4D4D4D" at bounding box center [91, 169] width 21 height 7
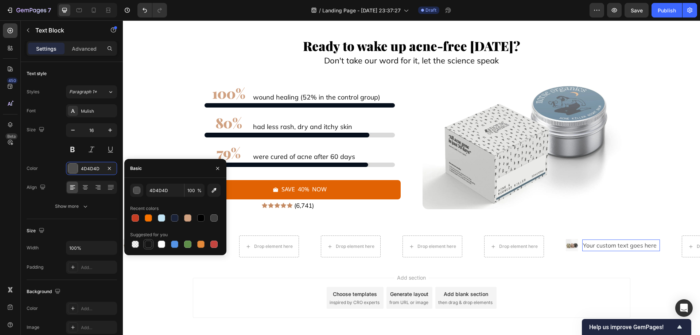
click at [147, 244] on div at bounding box center [148, 244] width 7 height 7
type input "151515"
click at [153, 276] on div "Add section Choose templates inspired by CRO experts Generate layout from URL o…" at bounding box center [412, 308] width 578 height 90
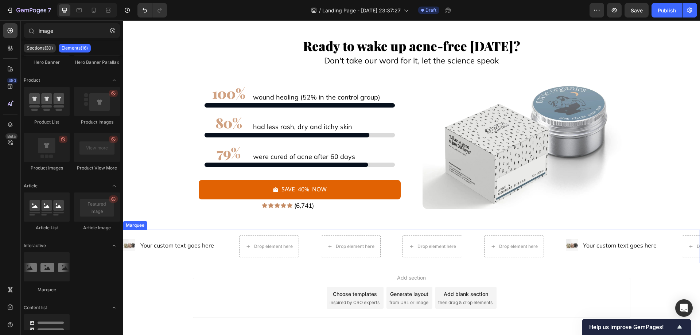
click at [165, 247] on div "Your custom text goes here" at bounding box center [179, 246] width 78 height 12
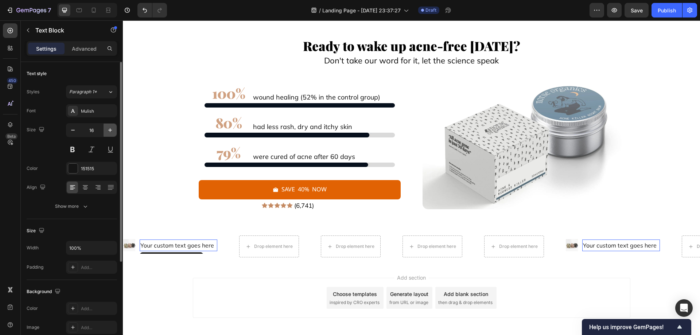
click at [111, 128] on icon "button" at bounding box center [110, 130] width 7 height 7
type input "19"
click at [72, 150] on button at bounding box center [72, 149] width 13 height 13
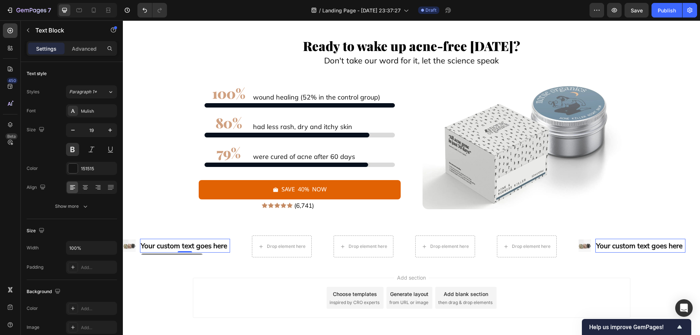
click at [148, 277] on div "Add section Choose templates inspired by CRO experts Generate layout from URL o…" at bounding box center [412, 308] width 578 height 90
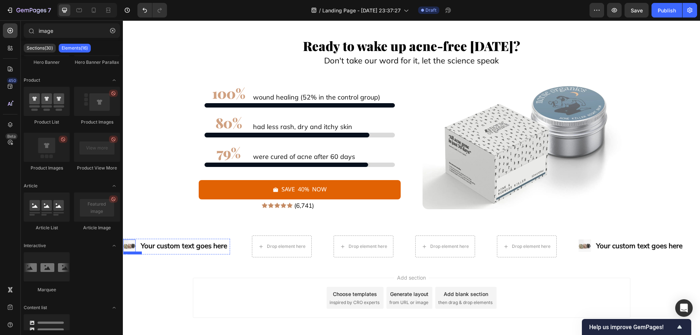
click at [132, 245] on img at bounding box center [129, 246] width 12 height 12
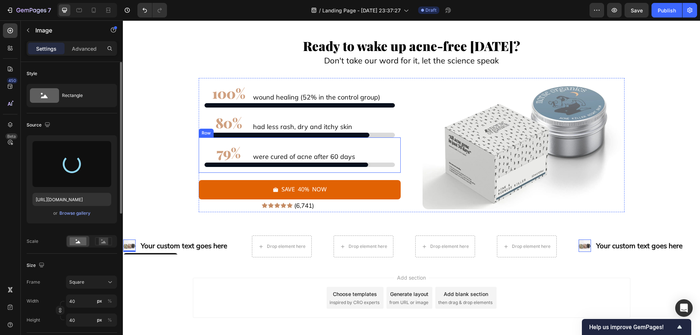
type input "[URL][DOMAIN_NAME]"
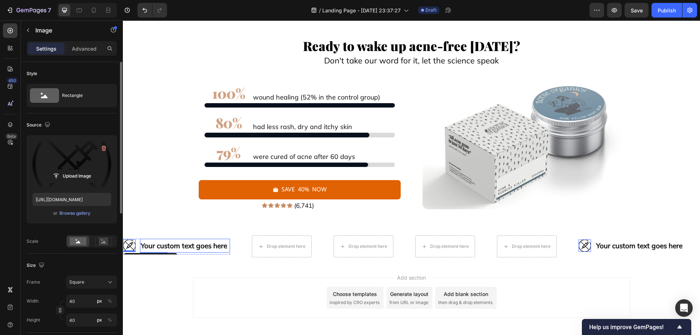
click at [175, 244] on div "Your custom text goes here" at bounding box center [185, 246] width 90 height 14
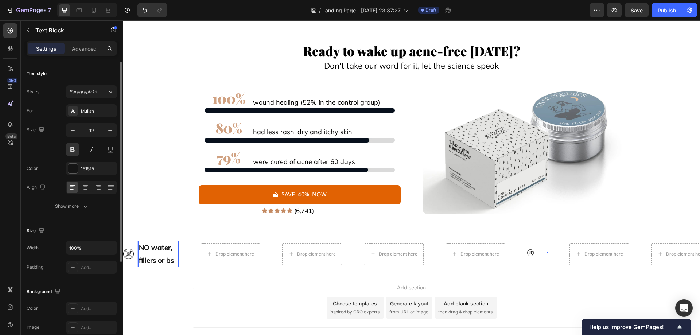
scroll to position [6532, 0]
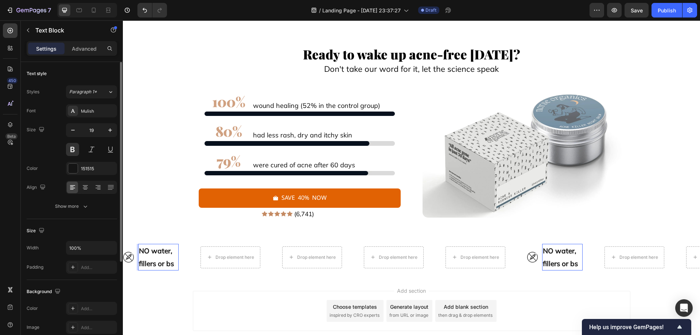
click at [139, 267] on p "NO water, fillers or bs" at bounding box center [158, 257] width 39 height 25
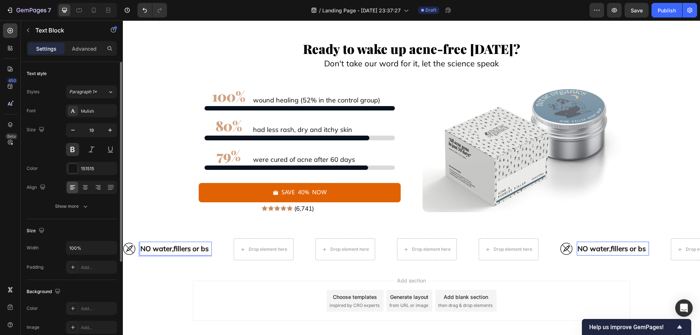
scroll to position [6535, 0]
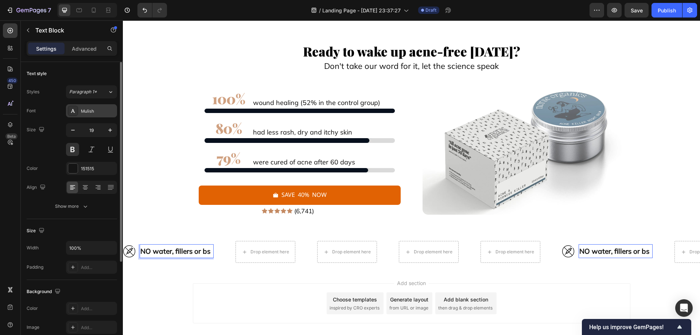
click at [91, 109] on div "Mulish" at bounding box center [98, 111] width 34 height 7
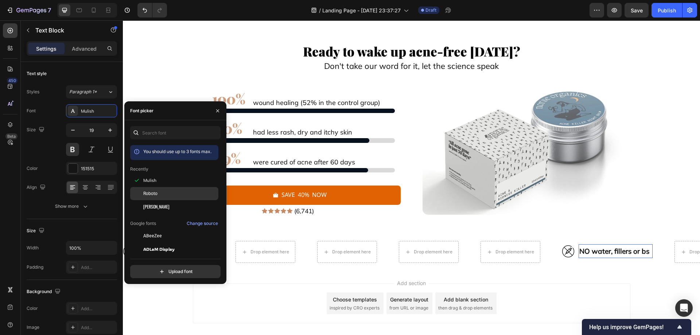
click at [159, 195] on div "Roboto" at bounding box center [180, 193] width 74 height 7
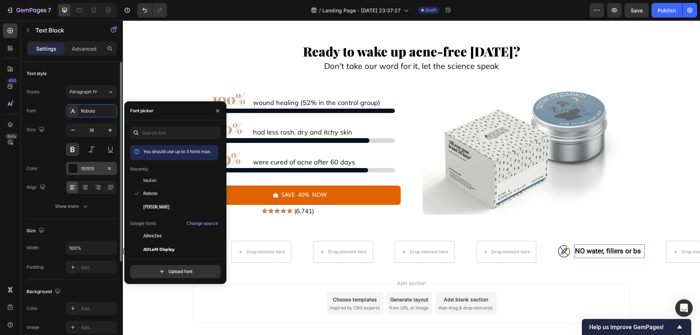
click at [77, 148] on button at bounding box center [72, 149] width 13 height 13
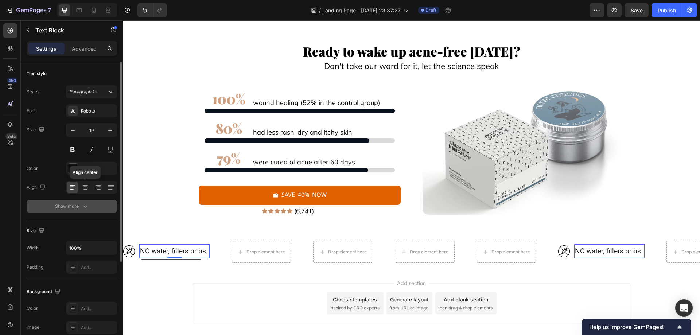
click at [82, 203] on icon "button" at bounding box center [85, 206] width 7 height 7
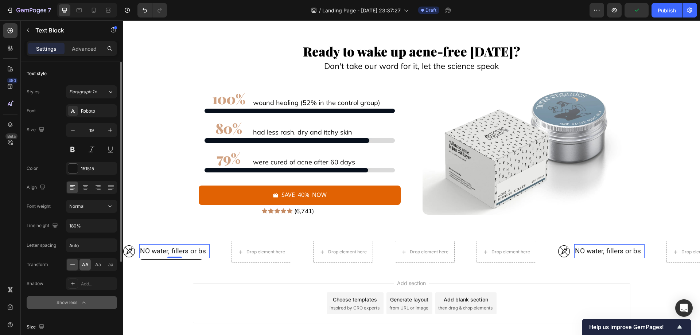
drag, startPoint x: 84, startPoint y: 267, endPoint x: 29, endPoint y: 259, distance: 56.0
click at [84, 267] on span "AA" at bounding box center [85, 265] width 7 height 7
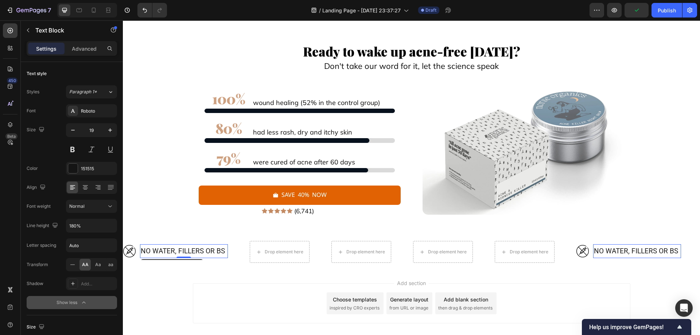
click at [167, 277] on div "Add section Choose templates inspired by CRO experts Generate layout from URL o…" at bounding box center [412, 314] width 578 height 90
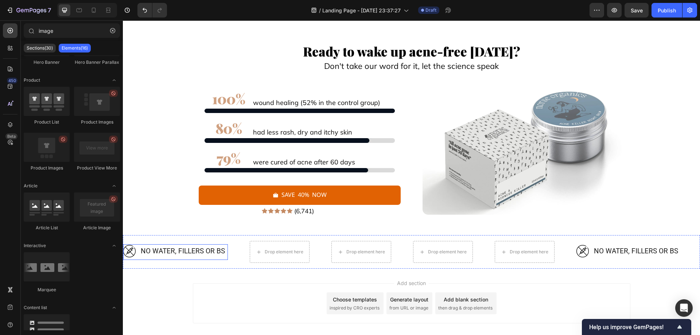
click at [178, 259] on div "Image NO water, fillers or bs Text Block" at bounding box center [175, 252] width 105 height 16
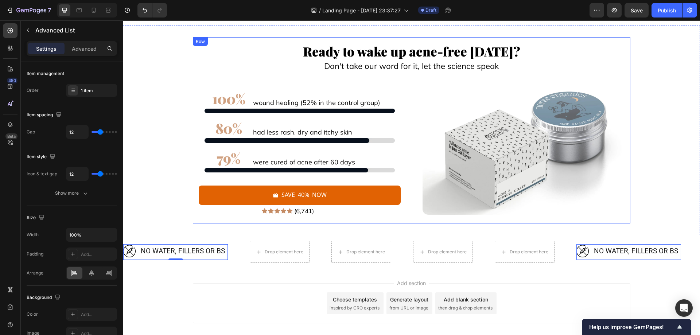
click at [229, 253] on div "Image NO water, fillers or bs Text Block Advanced List 0" at bounding box center [186, 252] width 127 height 16
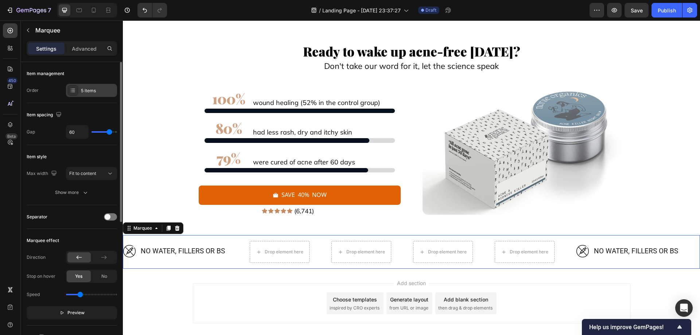
click at [96, 91] on div "5 items" at bounding box center [98, 91] width 34 height 7
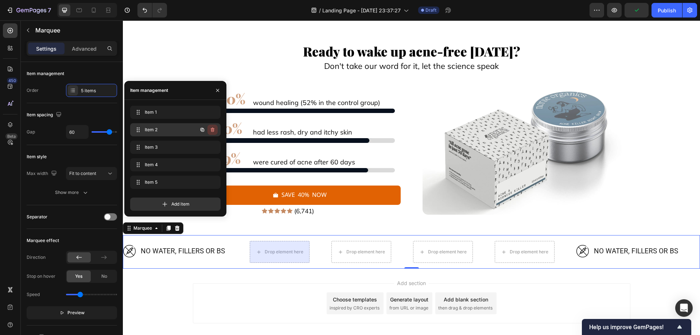
click at [213, 129] on icon "button" at bounding box center [213, 130] width 4 height 4
click at [213, 129] on div "Delete" at bounding box center [207, 130] width 13 height 7
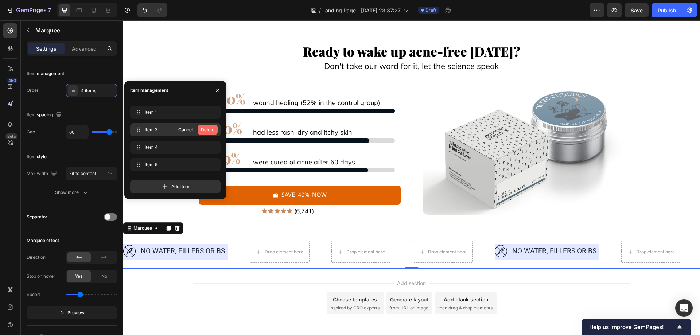
click at [207, 130] on div "Delete" at bounding box center [207, 130] width 13 height 7
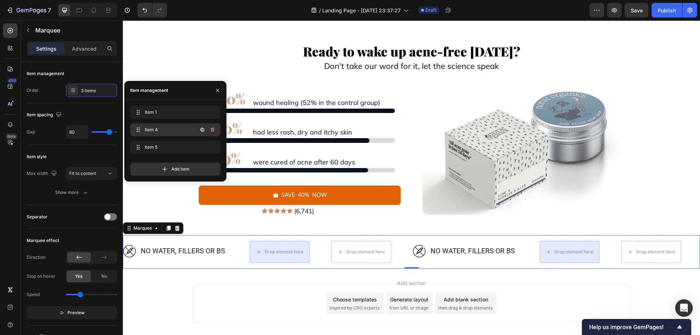
click at [215, 128] on icon "button" at bounding box center [213, 130] width 6 height 6
click at [215, 128] on button "Delete" at bounding box center [208, 130] width 20 height 10
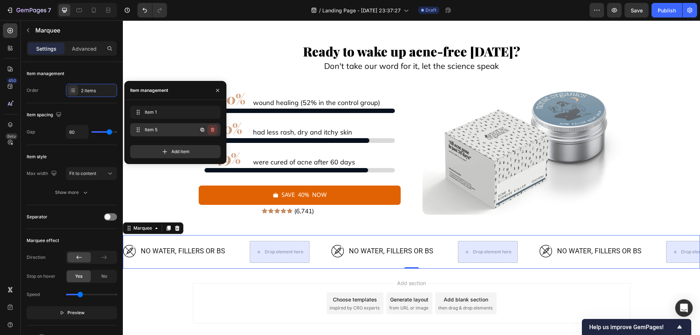
click at [214, 128] on icon "button" at bounding box center [213, 130] width 6 height 6
click at [214, 128] on div "Delete" at bounding box center [207, 130] width 13 height 7
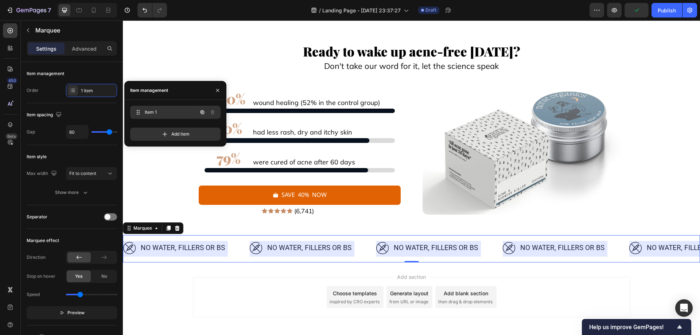
click at [201, 113] on icon "button" at bounding box center [203, 113] width 4 height 4
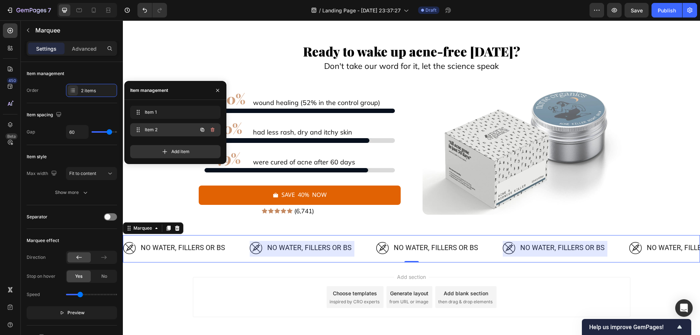
click at [202, 128] on icon "button" at bounding box center [203, 130] width 6 height 6
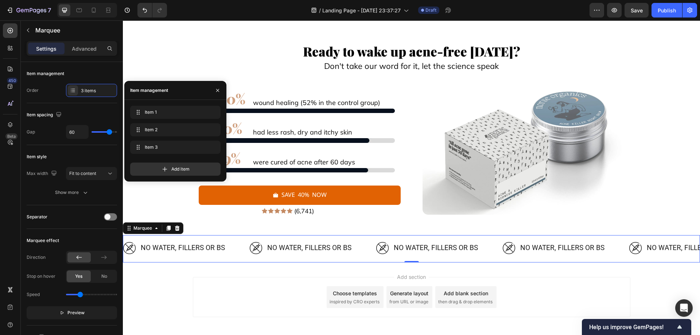
scroll to position [0, 18]
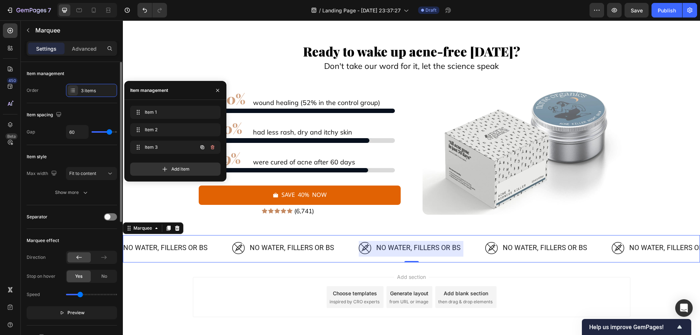
click at [203, 147] on icon "button" at bounding box center [203, 148] width 4 height 4
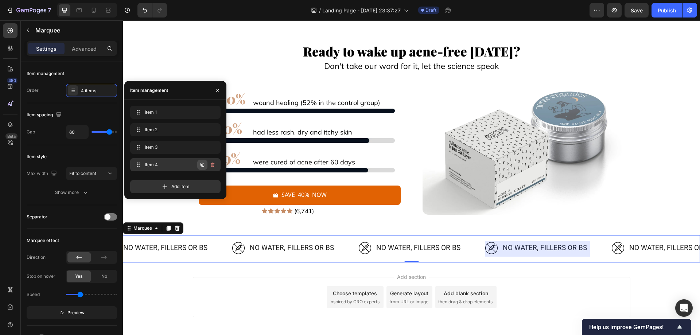
scroll to position [0, 143]
click at [203, 166] on icon "button" at bounding box center [203, 165] width 4 height 4
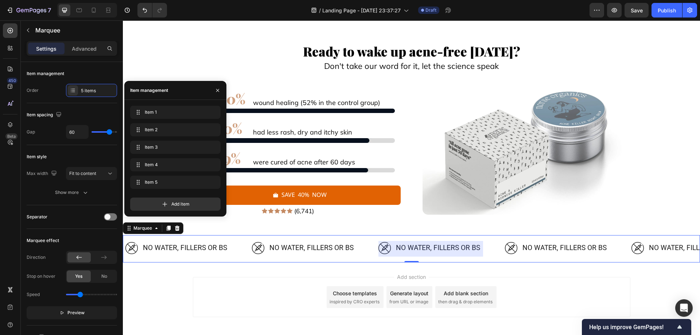
scroll to position [0, 269]
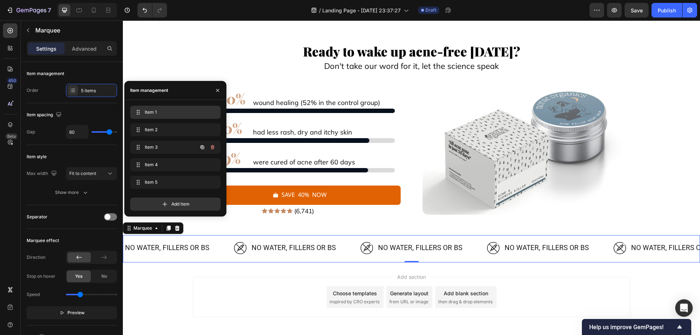
click at [174, 112] on span "Item 1" at bounding box center [174, 112] width 58 height 7
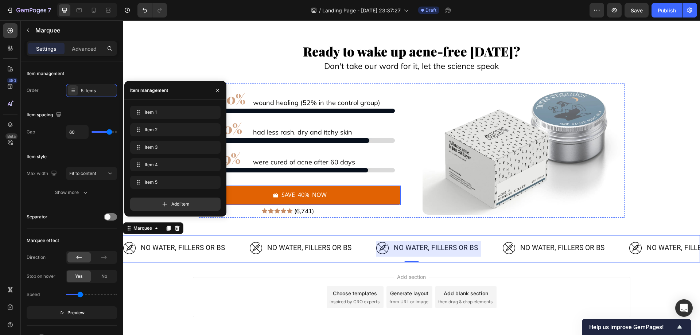
click at [254, 248] on img at bounding box center [256, 248] width 12 height 12
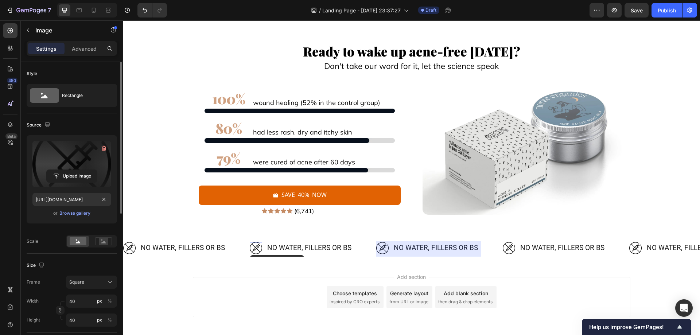
click at [48, 158] on label at bounding box center [71, 164] width 79 height 46
click at [48, 170] on input "file" at bounding box center [72, 176] width 50 height 12
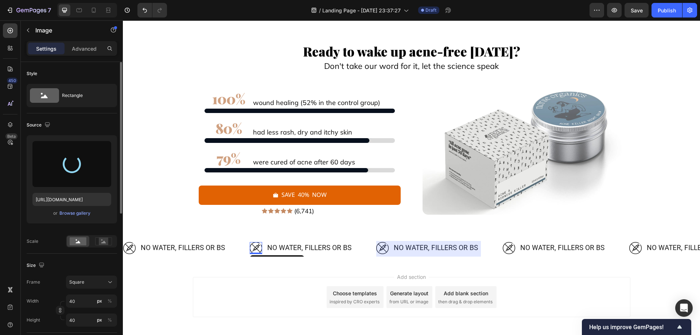
type input "[URL][DOMAIN_NAME]"
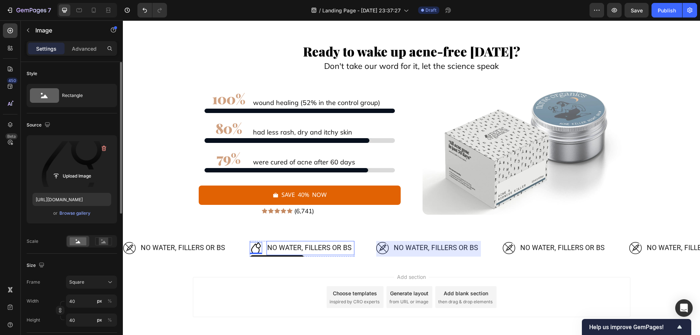
click at [298, 247] on p "NO water, fillers or bs" at bounding box center [310, 248] width 86 height 12
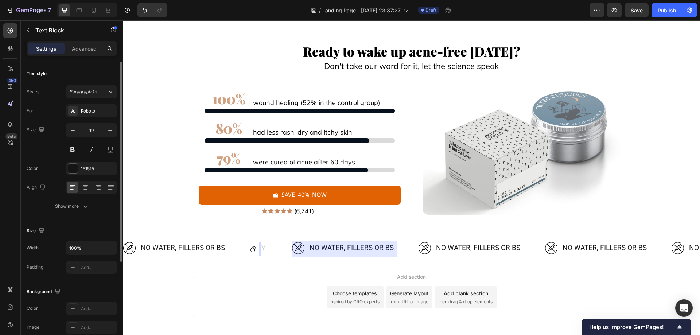
scroll to position [6530, 0]
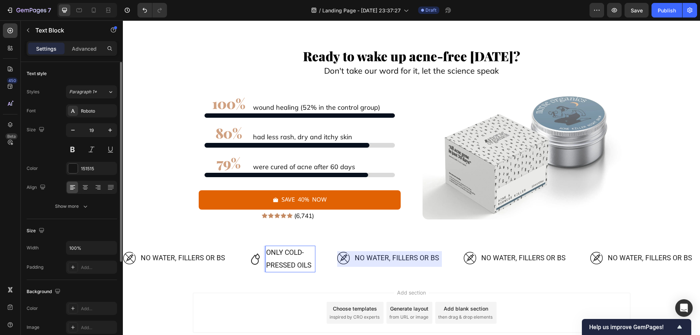
click at [268, 266] on p "Only cold- pressed oils" at bounding box center [290, 259] width 49 height 25
click at [266, 266] on p "Only cold- pressed oils" at bounding box center [290, 259] width 49 height 25
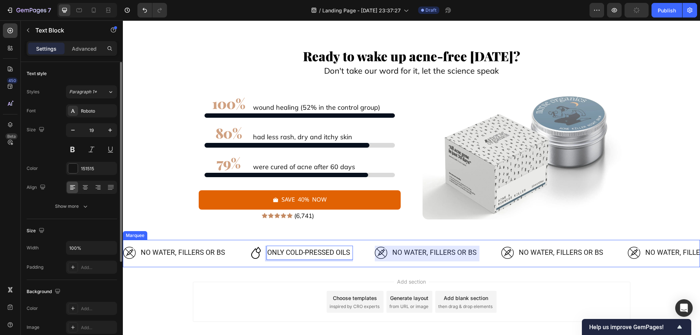
click at [274, 265] on div "Image NO water, fillers or bs Text Block Advanced List Image Only cold-pressed …" at bounding box center [412, 253] width 578 height 27
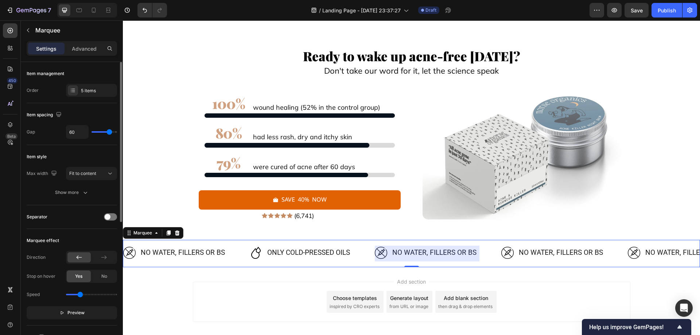
click at [423, 255] on div at bounding box center [427, 254] width 105 height 16
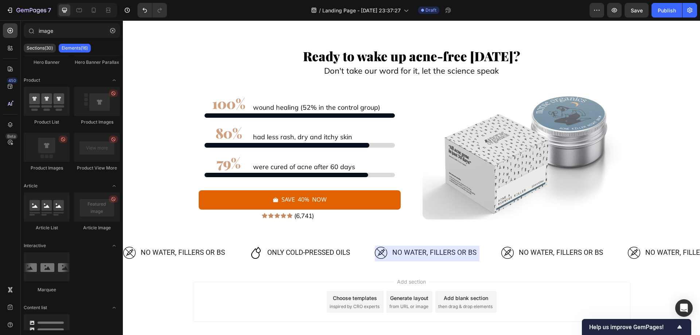
click at [310, 268] on div "Add section Choose templates inspired by CRO experts Generate layout from URL o…" at bounding box center [412, 312] width 578 height 90
click at [418, 252] on div at bounding box center [427, 254] width 105 height 16
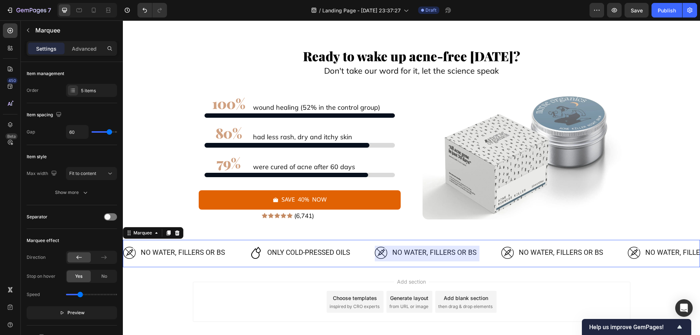
click at [418, 252] on div at bounding box center [427, 254] width 105 height 16
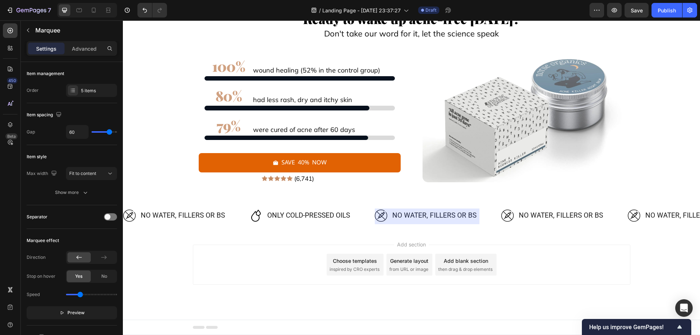
click at [155, 239] on div "Add section Choose templates inspired by CRO experts Generate layout from URL o…" at bounding box center [412, 275] width 578 height 90
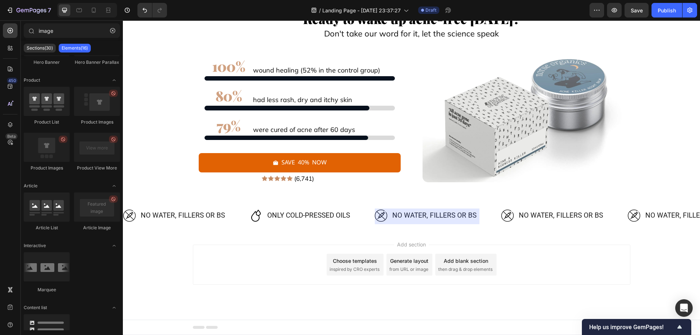
click at [325, 230] on div "Image NO water, fillers or bs Text Block Advanced List Image Only cold-pressed …" at bounding box center [412, 216] width 578 height 27
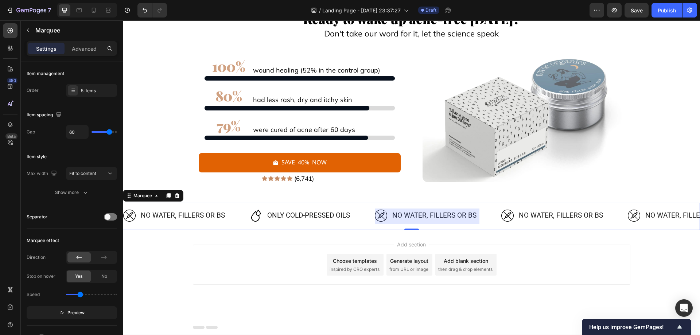
click at [438, 219] on div at bounding box center [427, 217] width 105 height 16
click at [315, 214] on p "Only cold-pressed oils" at bounding box center [309, 215] width 85 height 12
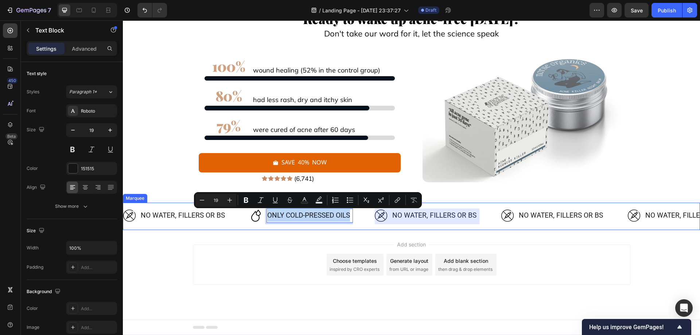
click at [400, 217] on div at bounding box center [427, 217] width 105 height 16
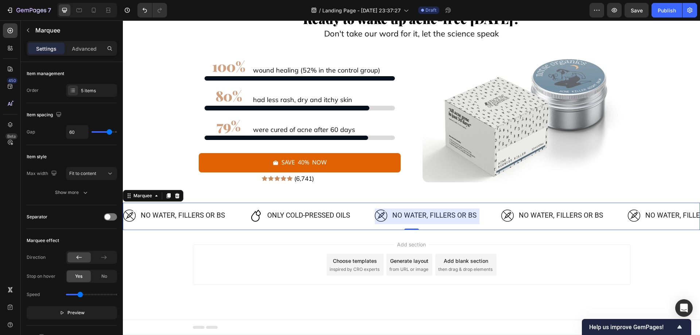
click at [242, 216] on div "Image NO water, fillers or bs Text Block Advanced List" at bounding box center [186, 217] width 127 height 16
click at [87, 93] on div "5 items" at bounding box center [98, 91] width 34 height 7
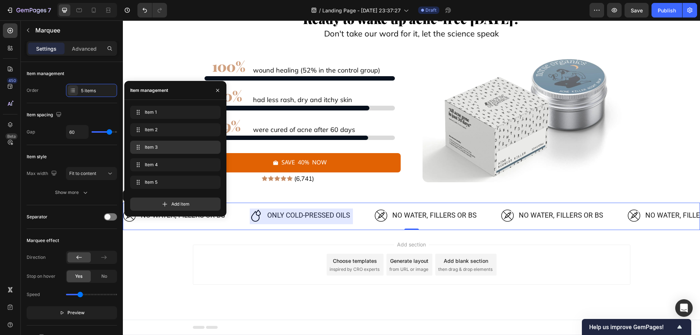
click at [155, 146] on span "Item 3" at bounding box center [174, 147] width 58 height 7
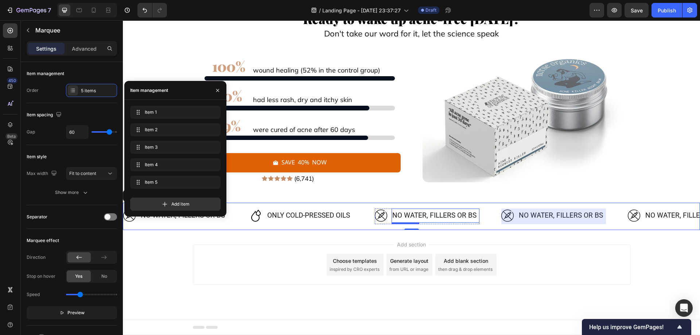
click at [403, 217] on p "NO water, fillers or bs" at bounding box center [436, 215] width 86 height 12
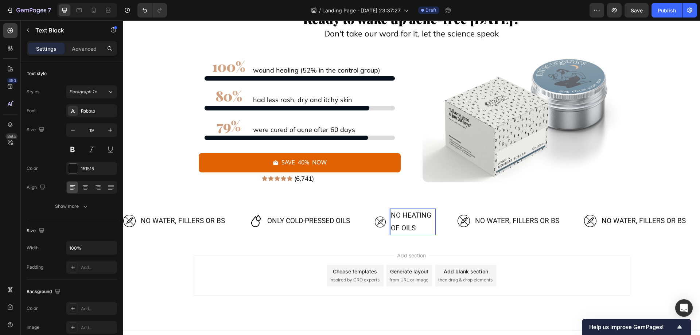
click at [392, 230] on p "NO HEATING OF OILS" at bounding box center [413, 221] width 44 height 25
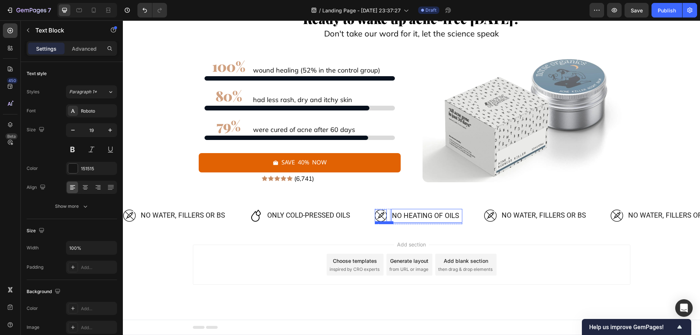
click at [382, 215] on img at bounding box center [381, 216] width 12 height 12
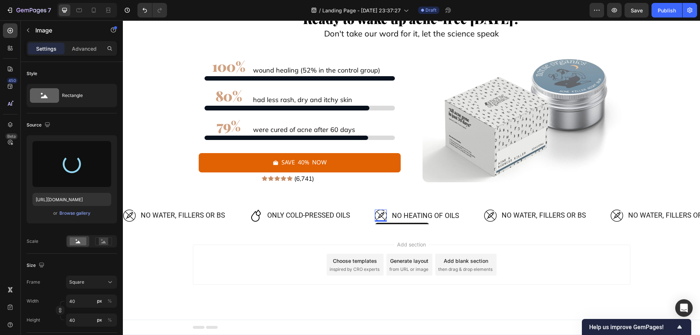
type input "[URL][DOMAIN_NAME]"
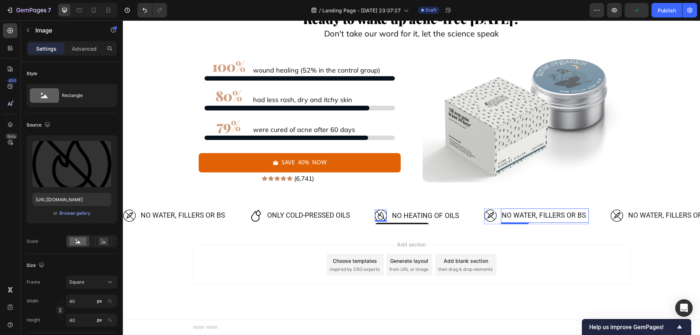
click at [536, 213] on p "NO water, fillers or bs" at bounding box center [545, 215] width 86 height 12
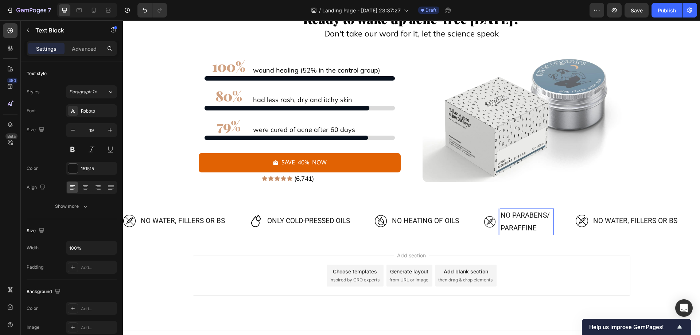
click at [501, 229] on p "no parabens/ paraffine" at bounding box center [527, 221] width 53 height 25
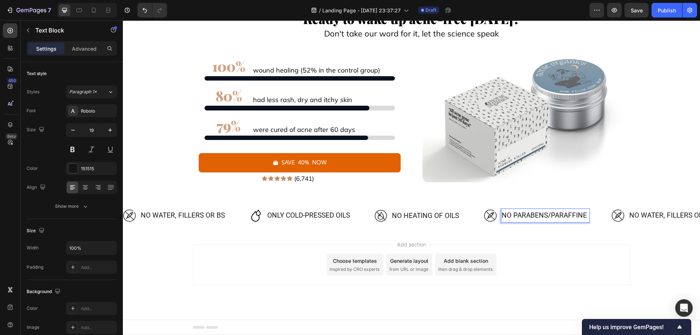
click at [490, 214] on img at bounding box center [490, 216] width 12 height 12
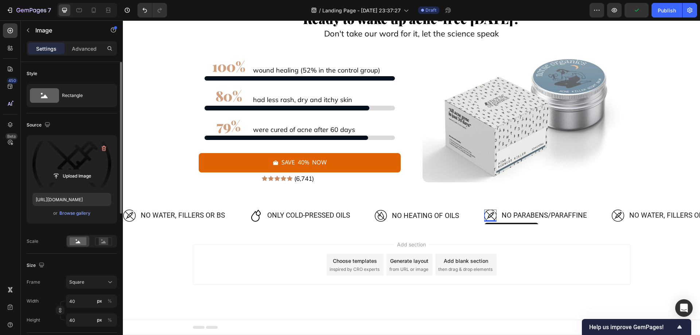
click at [69, 165] on label at bounding box center [71, 164] width 79 height 46
click at [69, 170] on input "file" at bounding box center [72, 176] width 50 height 12
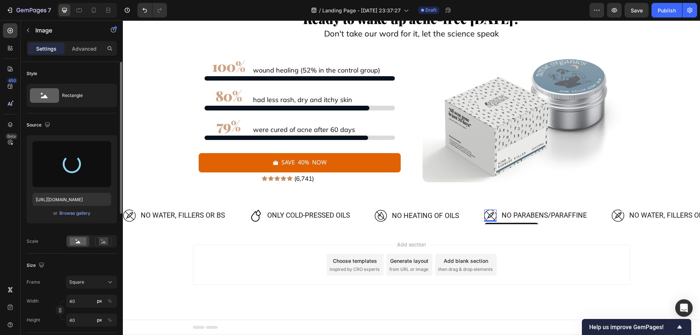
type input "[URL][DOMAIN_NAME]"
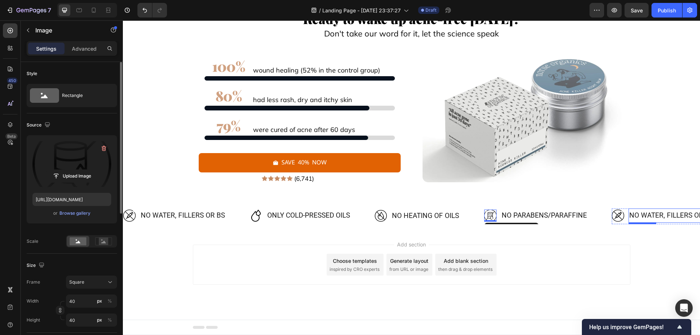
click at [659, 214] on p "NO water, fillers or bs" at bounding box center [673, 215] width 86 height 12
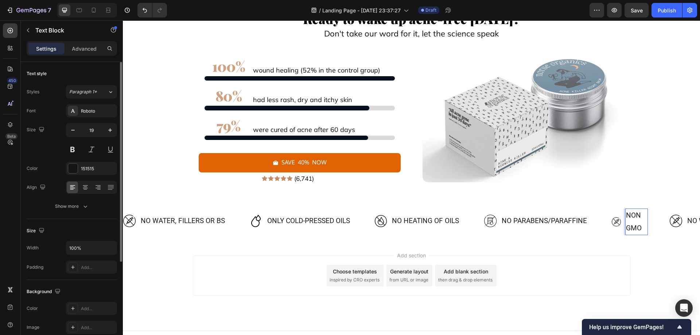
click at [630, 231] on p "Non GMO" at bounding box center [636, 221] width 21 height 25
click at [628, 229] on p "Non GMO" at bounding box center [636, 221] width 21 height 25
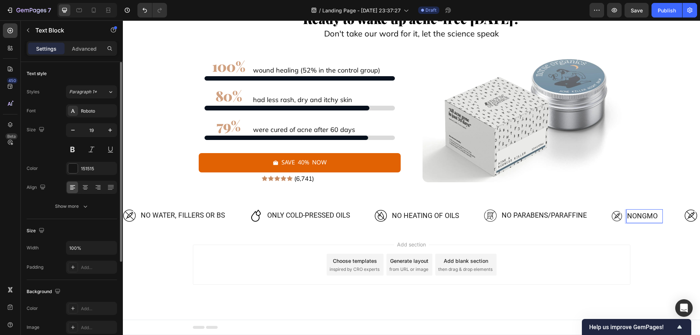
scroll to position [6567, 0]
click at [618, 216] on img at bounding box center [617, 216] width 11 height 11
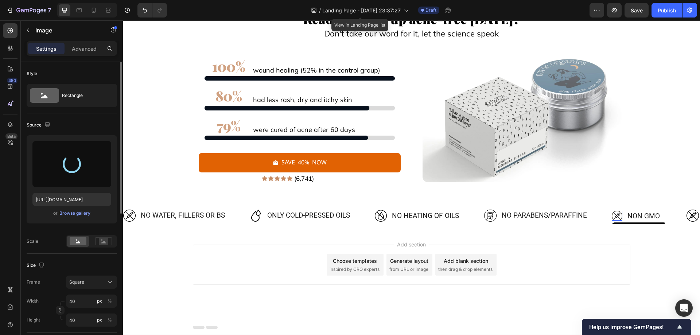
type input "[URL][DOMAIN_NAME]"
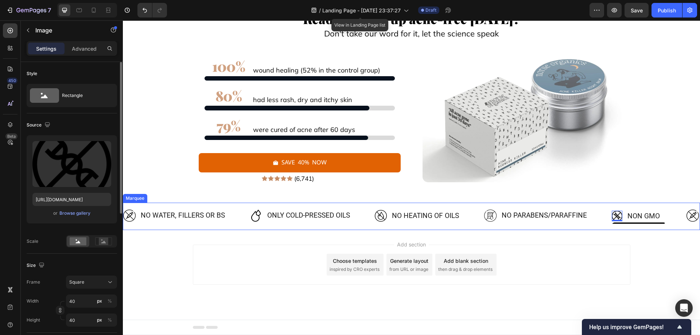
click at [363, 219] on div "Image Only cold-pressed oils Text Block Advanced List" at bounding box center [312, 217] width 125 height 16
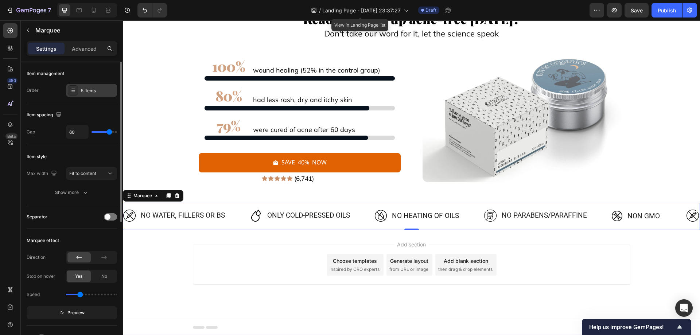
click at [93, 92] on div "5 items" at bounding box center [98, 91] width 34 height 7
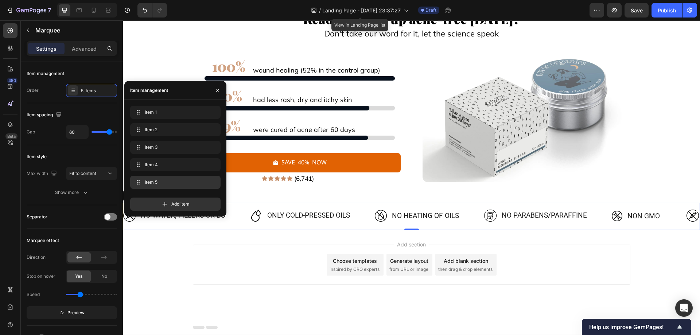
click at [166, 181] on span "Item 5" at bounding box center [174, 182] width 58 height 7
click at [166, 181] on span "Item 5" at bounding box center [165, 182] width 41 height 7
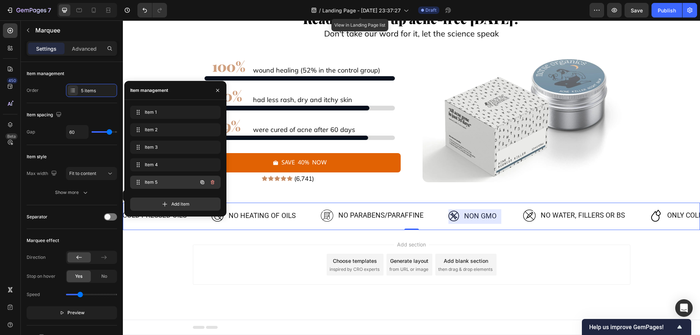
scroll to position [0, 231]
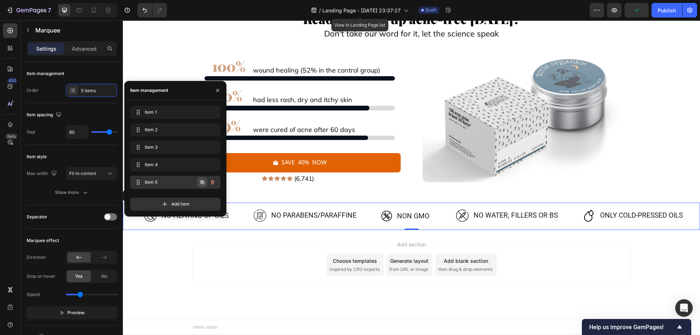
click at [202, 180] on icon "button" at bounding box center [203, 182] width 6 height 6
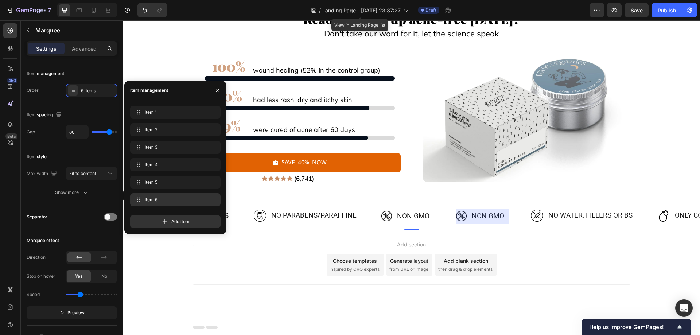
scroll to position [0, 306]
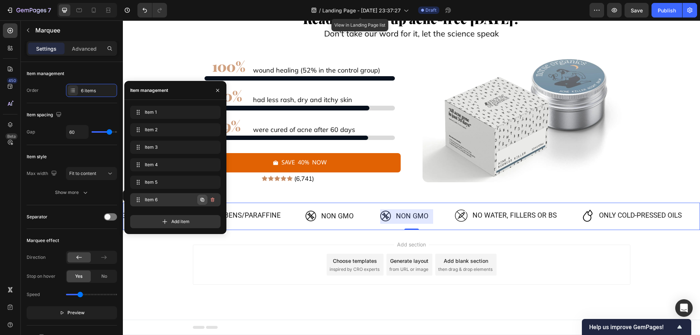
click at [202, 201] on icon "button" at bounding box center [203, 200] width 6 height 6
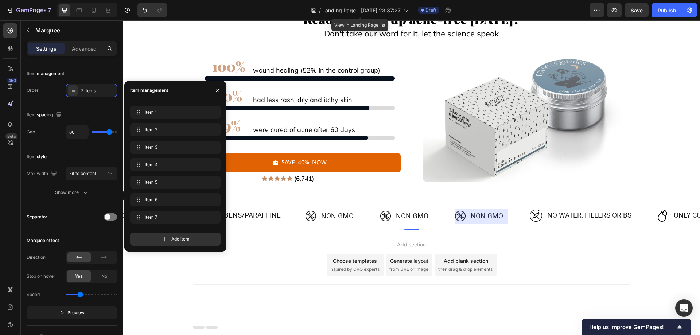
scroll to position [0, 382]
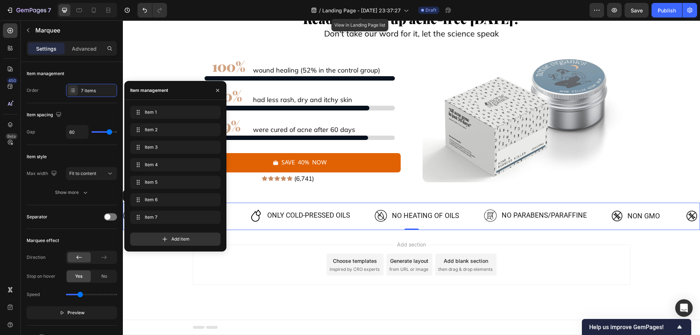
scroll to position [0, 382]
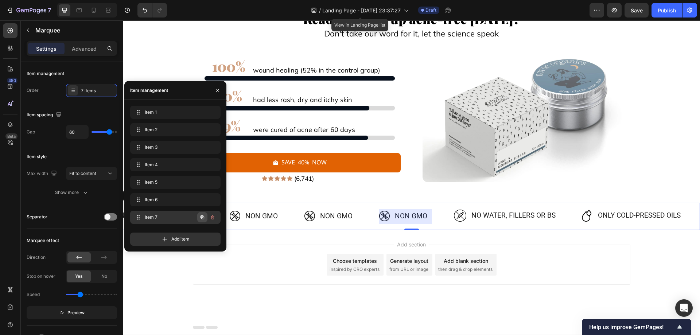
click at [201, 216] on icon "button" at bounding box center [203, 218] width 6 height 6
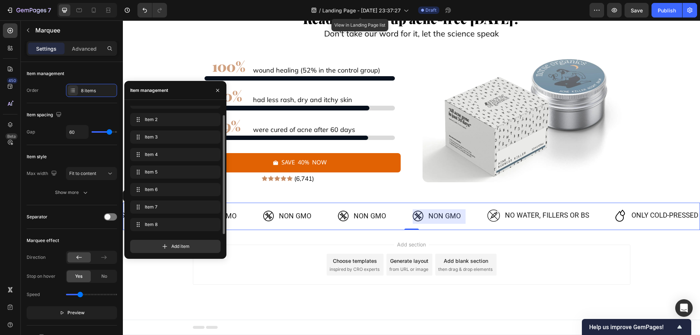
scroll to position [0, 458]
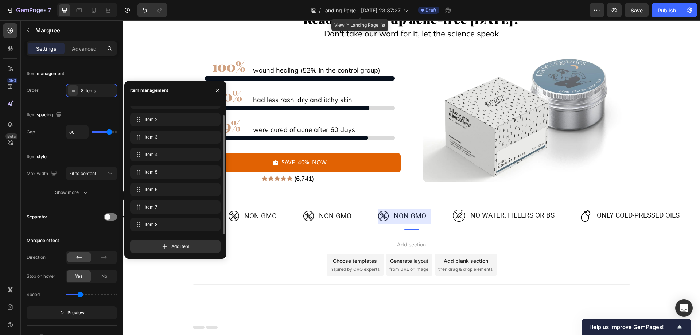
click at [271, 234] on div "Add section Choose templates inspired by CRO experts Generate layout from URL o…" at bounding box center [412, 275] width 578 height 90
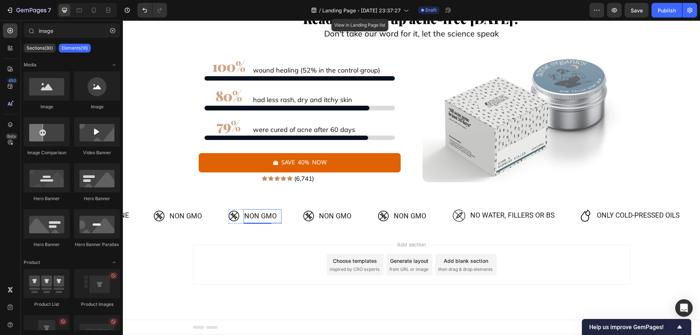
click at [247, 216] on p "Non GMO" at bounding box center [262, 216] width 36 height 12
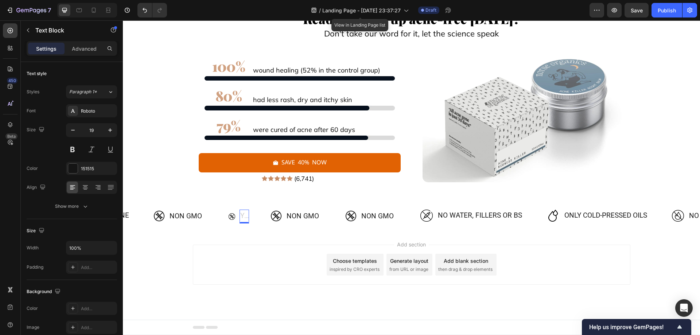
scroll to position [6562, 0]
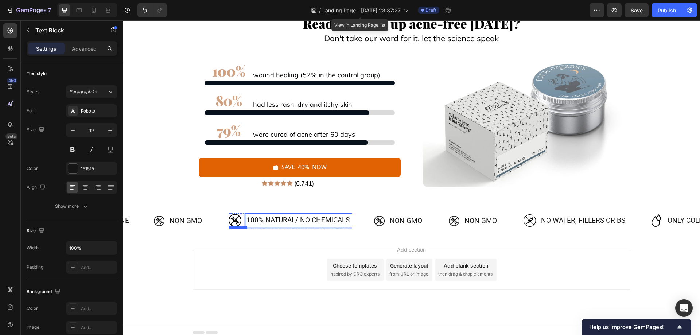
click at [237, 220] on img at bounding box center [235, 220] width 13 height 13
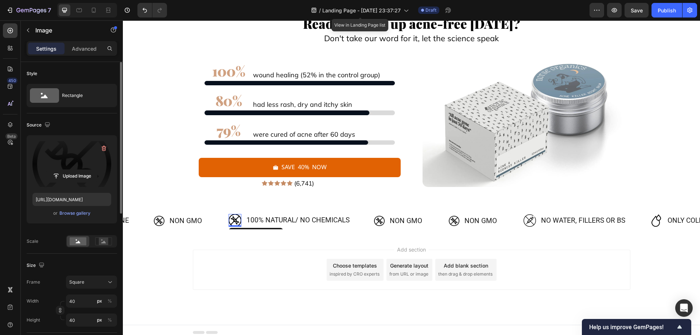
click at [71, 158] on label at bounding box center [71, 164] width 79 height 46
click at [71, 170] on input "file" at bounding box center [72, 176] width 50 height 12
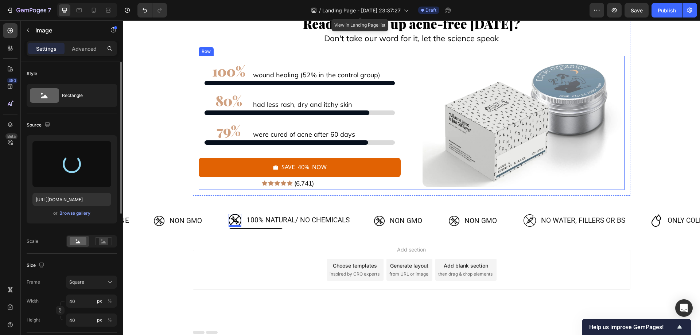
type input "https://cdn.shopify.com/s/files/1/0754/9258/9834/files/gempages_568747440534979…"
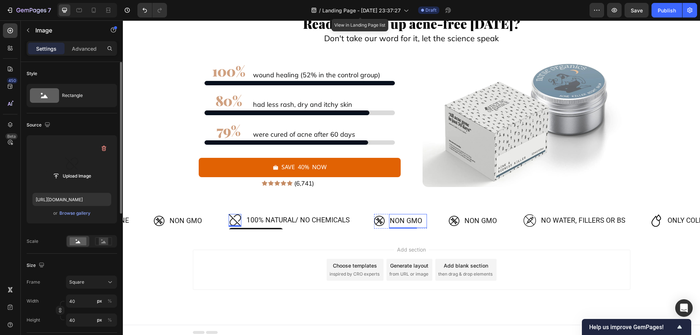
click at [405, 220] on p "Non GMO" at bounding box center [408, 221] width 36 height 12
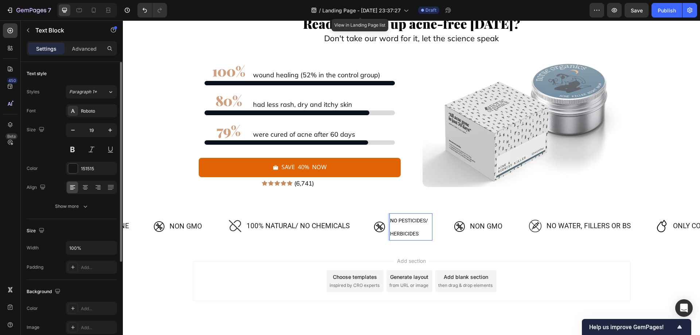
scroll to position [6562, 0]
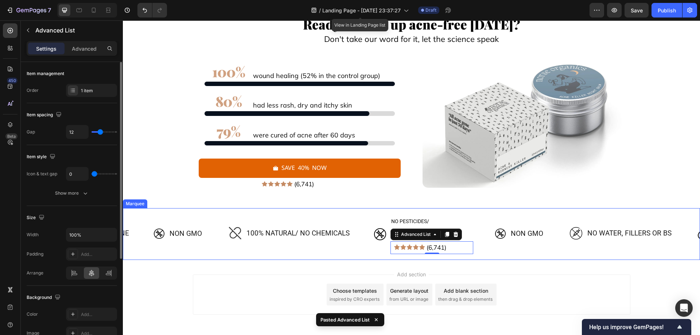
click at [499, 260] on div "Image NO water, fillers or bs Text Block Advanced List Image Only cold-pressed …" at bounding box center [412, 234] width 578 height 52
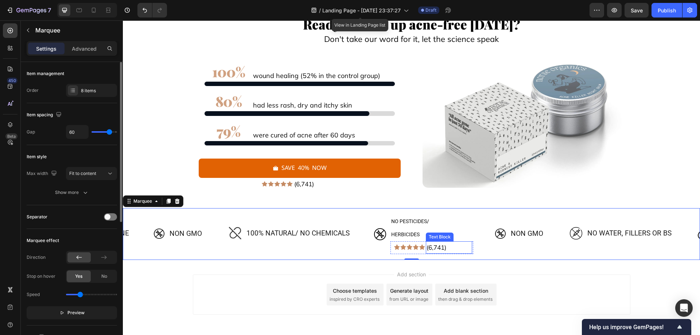
click at [454, 244] on p "(6,741)" at bounding box center [449, 247] width 45 height 11
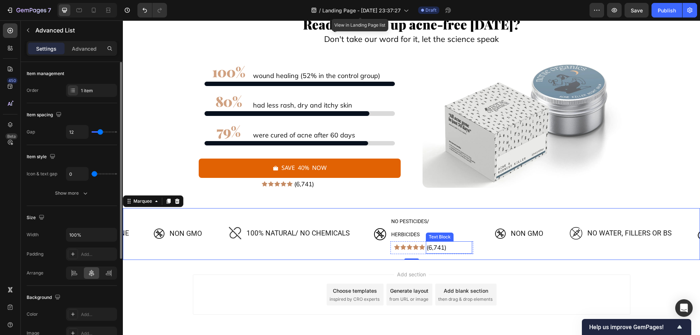
click at [425, 254] on li "Image (6,741) Text Block" at bounding box center [432, 248] width 80 height 13
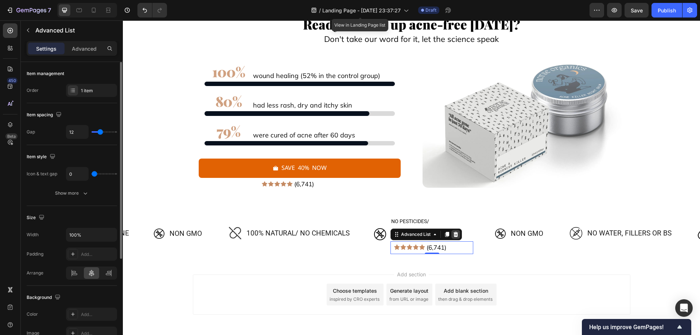
click at [455, 236] on icon at bounding box center [456, 235] width 6 height 6
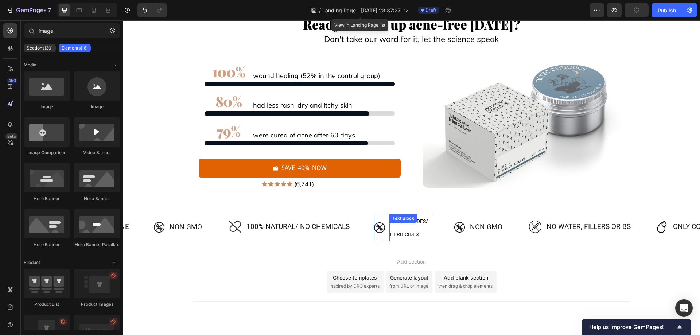
click at [420, 232] on p "NO PESTICIDES/ HERBICIDES" at bounding box center [411, 228] width 42 height 26
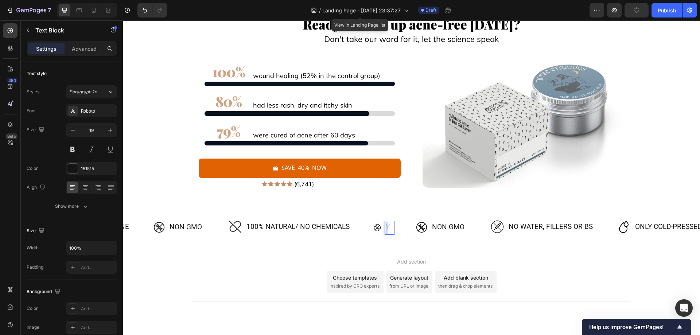
scroll to position [6555, 0]
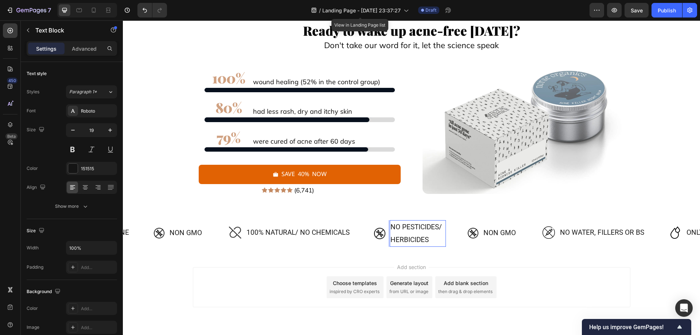
click at [393, 242] on p "NO PESTICIDES/ HERBICIDES" at bounding box center [418, 233] width 55 height 25
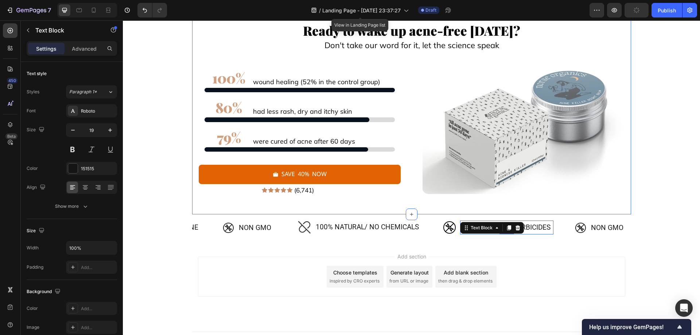
click at [380, 224] on p "100% natural/ No chemicals" at bounding box center [368, 227] width 105 height 12
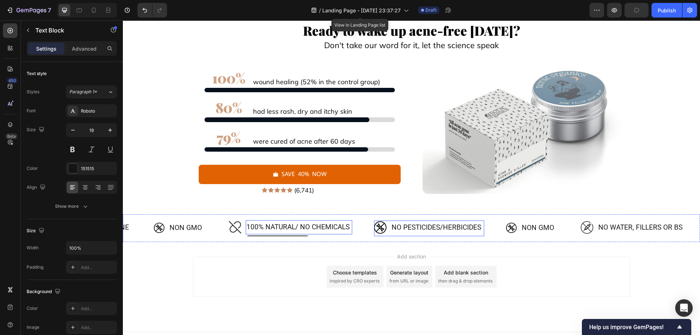
scroll to position [6555, 0]
click at [385, 225] on img at bounding box center [380, 228] width 12 height 12
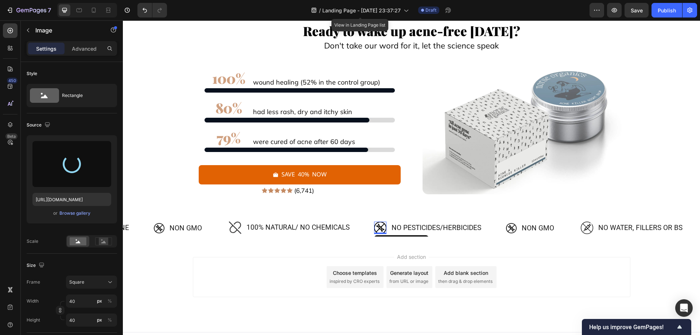
type input "https://cdn.shopify.com/s/files/1/0754/9258/9834/files/gempages_568747440534979…"
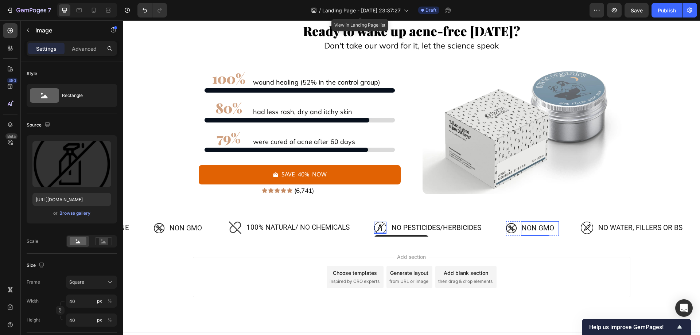
click at [539, 226] on p "Non GMO" at bounding box center [540, 228] width 36 height 12
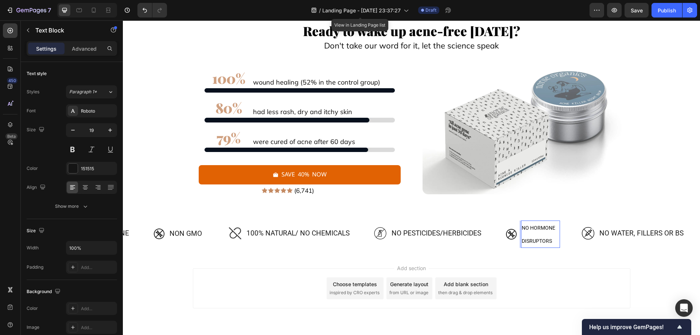
scroll to position [6550, 0]
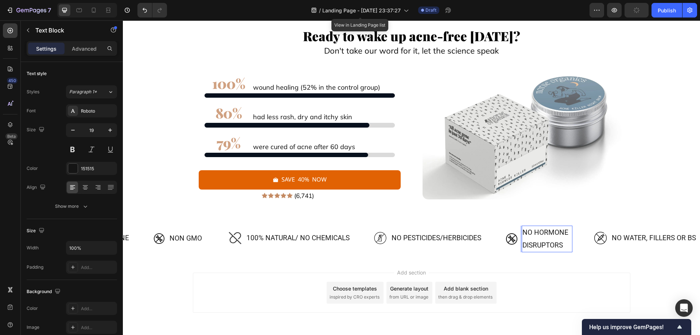
click at [525, 246] on p "NO HORMONE DISRUPTORS" at bounding box center [547, 239] width 49 height 25
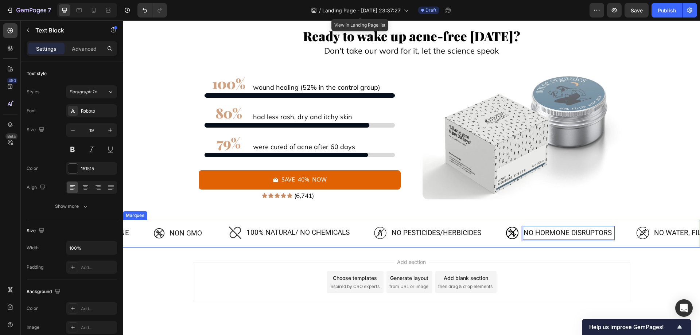
click at [509, 234] on img at bounding box center [512, 233] width 12 height 12
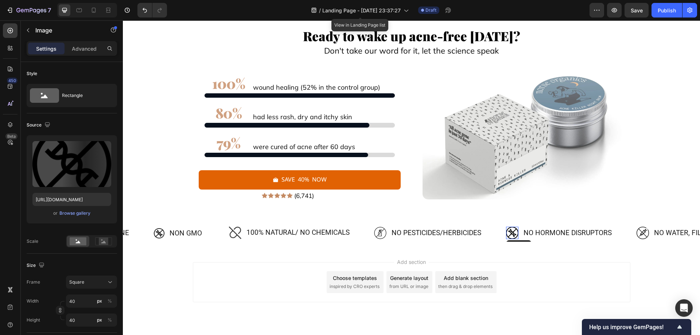
click at [512, 232] on img at bounding box center [512, 233] width 12 height 12
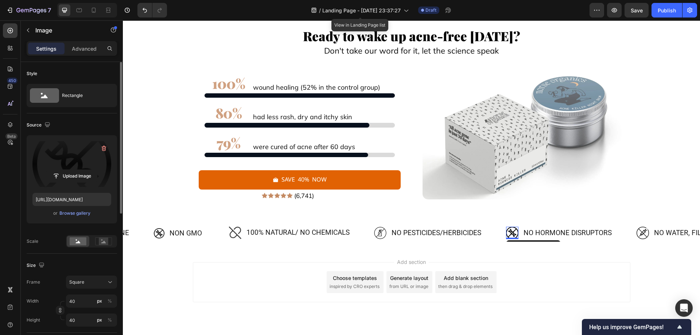
click at [53, 157] on label at bounding box center [71, 164] width 79 height 46
click at [53, 170] on input "file" at bounding box center [72, 176] width 50 height 12
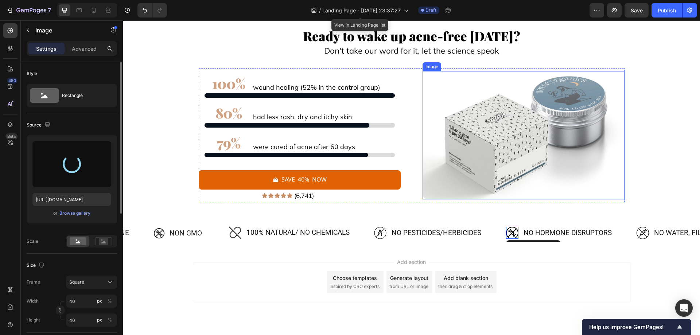
type input "https://cdn.shopify.com/s/files/1/0754/9258/9834/files/gempages_568747440534979…"
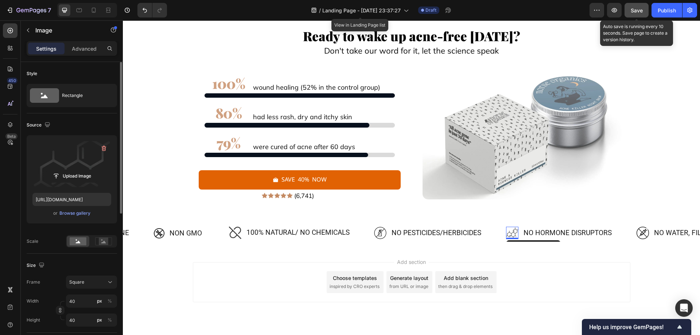
click at [631, 10] on button "Save" at bounding box center [637, 10] width 24 height 15
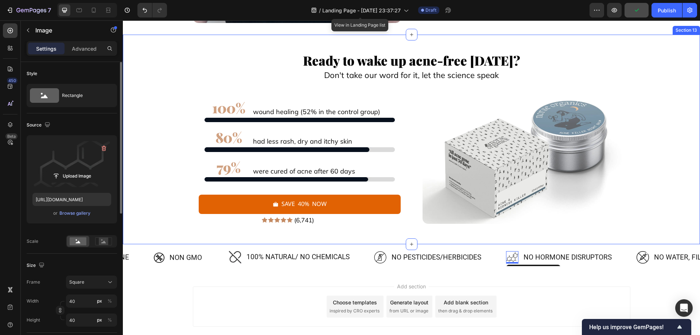
scroll to position [6513, 0]
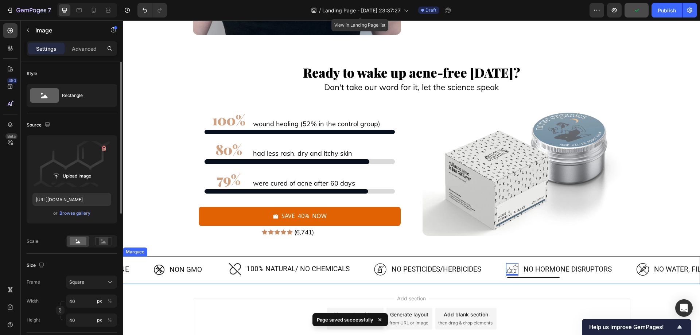
click at [503, 272] on div "Image NO PESTICIDES/HERBICIDES Text Block Advanced List" at bounding box center [440, 271] width 132 height 16
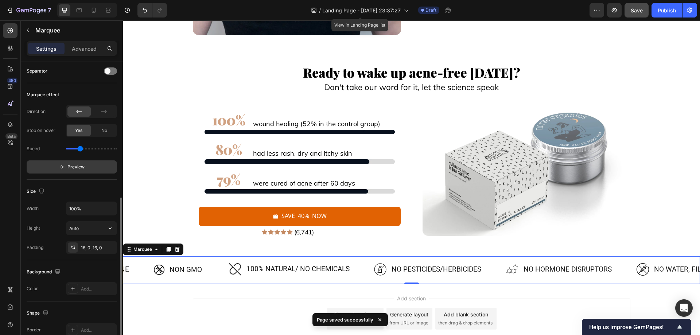
scroll to position [182, 0]
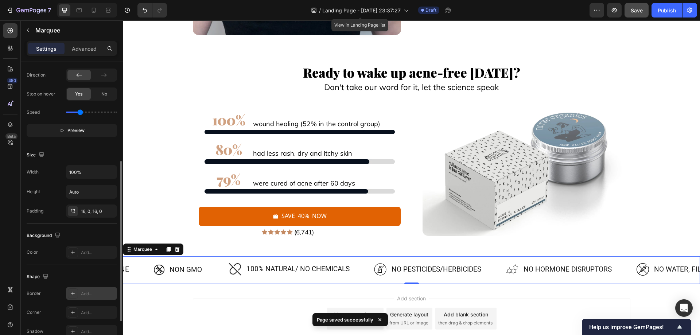
click at [82, 295] on div "Add..." at bounding box center [98, 294] width 34 height 7
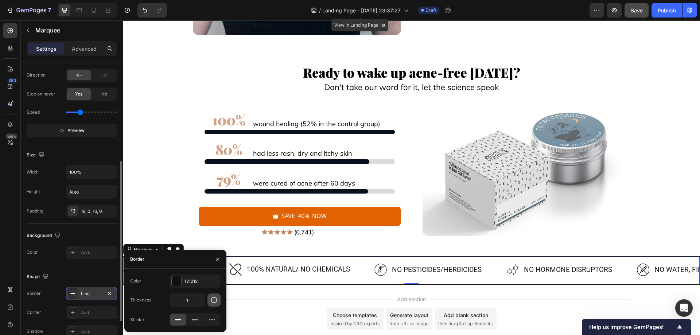
click at [220, 301] on button "button" at bounding box center [214, 300] width 13 height 13
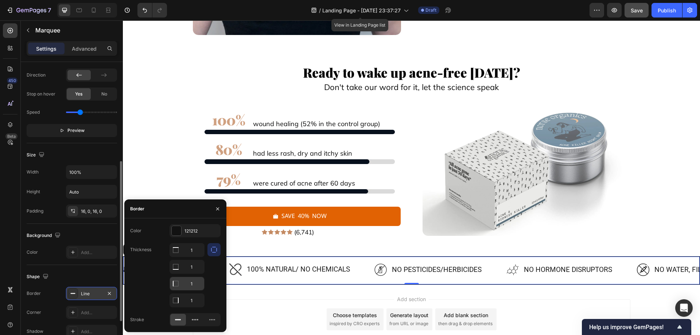
click at [190, 284] on input "1" at bounding box center [187, 283] width 34 height 13
type input "0"
click at [188, 299] on input "1" at bounding box center [187, 300] width 34 height 13
type input "0"
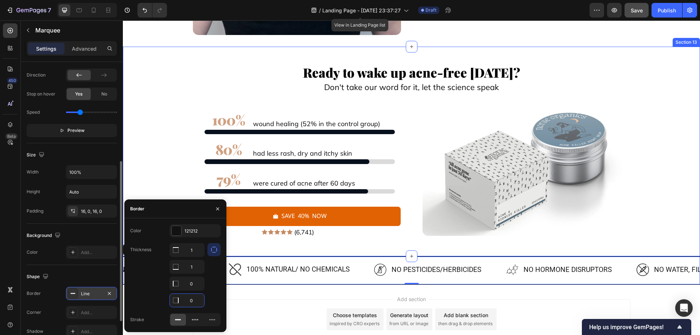
click at [273, 245] on div "Ready to wake up acne-free in 60 days? Text Block Don't take our word for it, l…" at bounding box center [412, 152] width 578 height 210
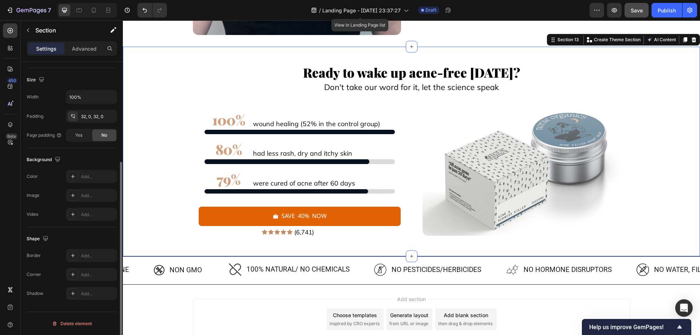
scroll to position [0, 0]
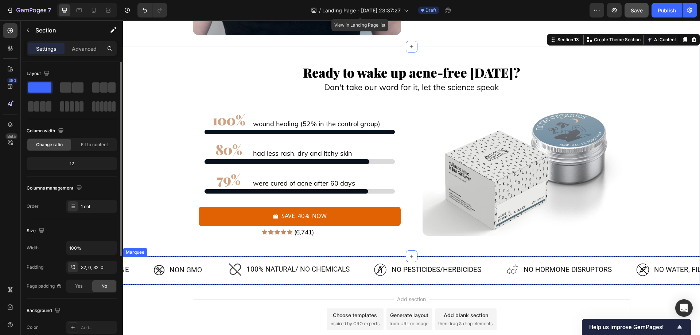
click at [219, 276] on div "Image Non GMO Text Block Advanced List" at bounding box center [191, 270] width 75 height 15
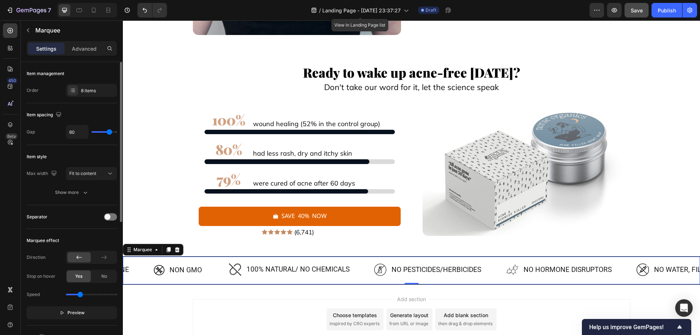
click at [75, 294] on div "Speed" at bounding box center [72, 295] width 90 height 12
drag, startPoint x: 78, startPoint y: 294, endPoint x: 70, endPoint y: 296, distance: 8.3
type input "0.1"
click at [70, 296] on input "range" at bounding box center [91, 294] width 51 height 1
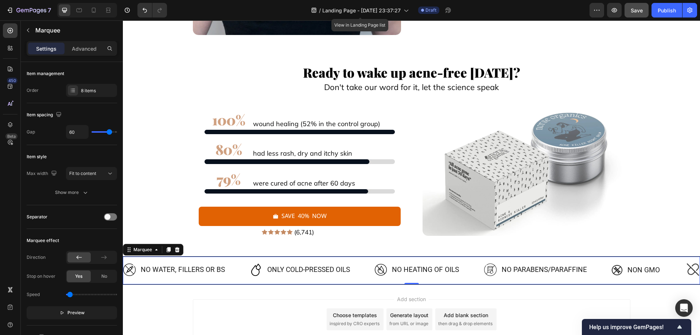
drag, startPoint x: 632, startPoint y: 3, endPoint x: 633, endPoint y: 7, distance: 5.0
click at [633, 7] on div "7 Version history / Landing Page - Sep 25, 23:37:27 View in Landing Page list D…" at bounding box center [350, 10] width 700 height 21
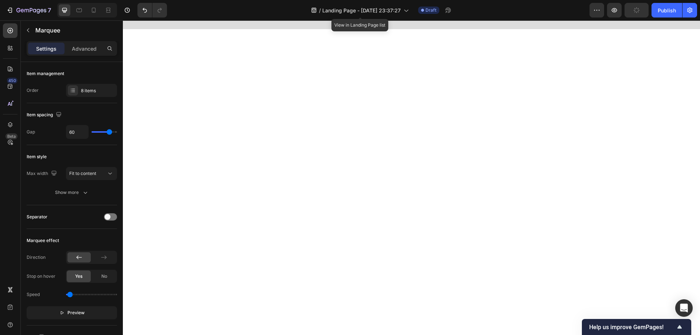
scroll to position [5857, 0]
